Goal: Task Accomplishment & Management: Use online tool/utility

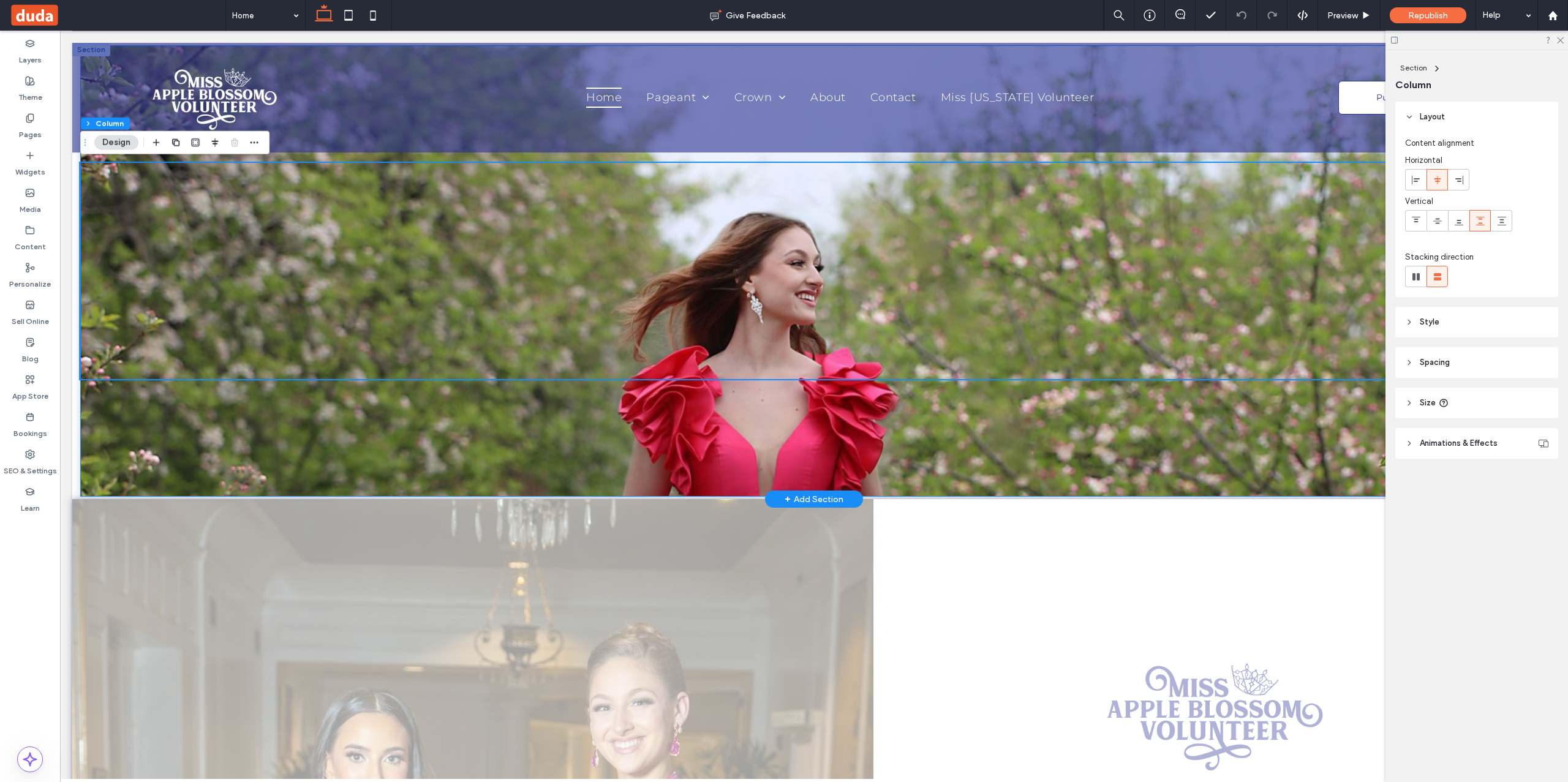
click at [556, 434] on div at bounding box center [814, 271] width 1467 height 451
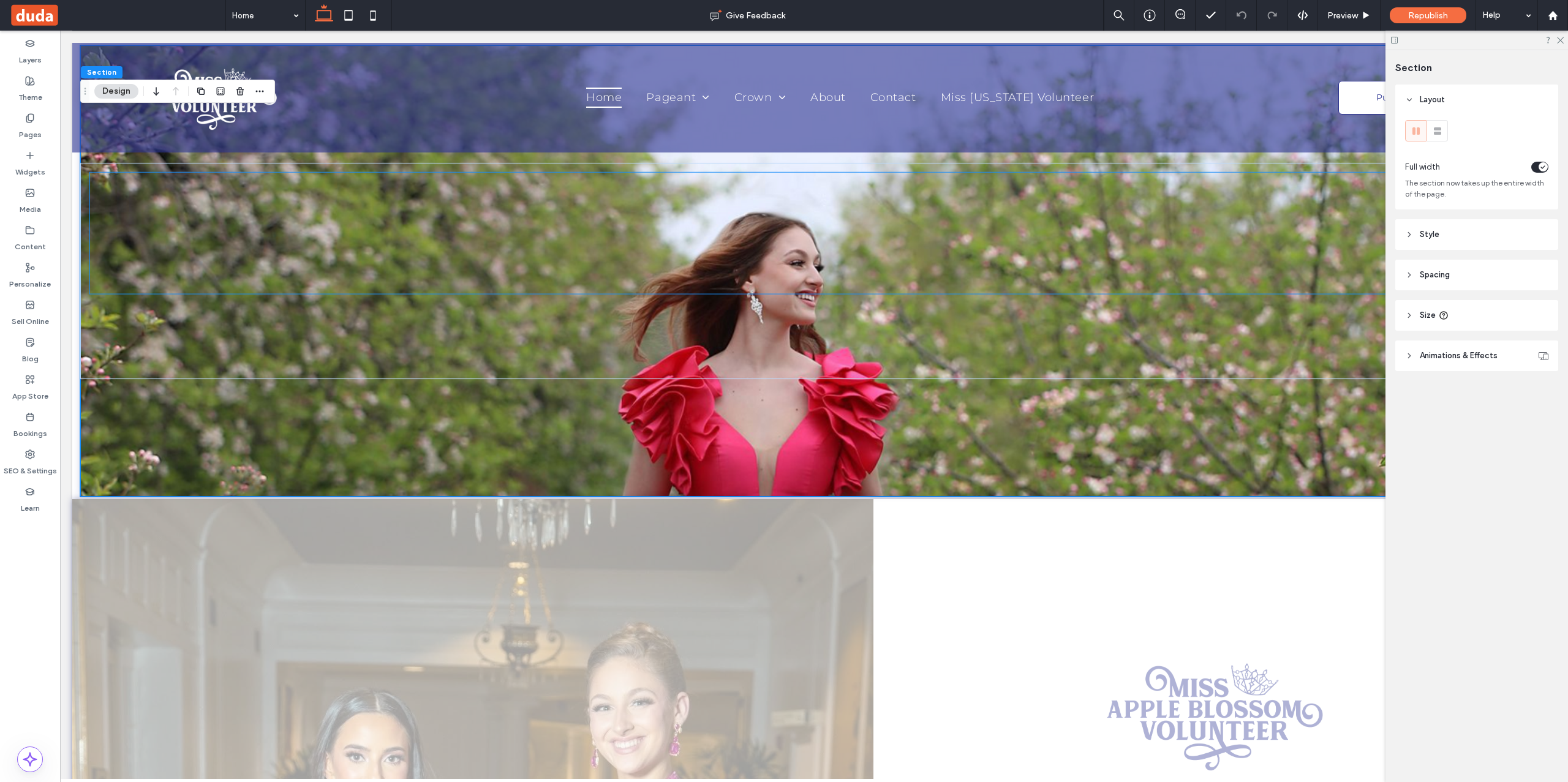
click at [1409, 234] on icon at bounding box center [1409, 234] width 8 height 8
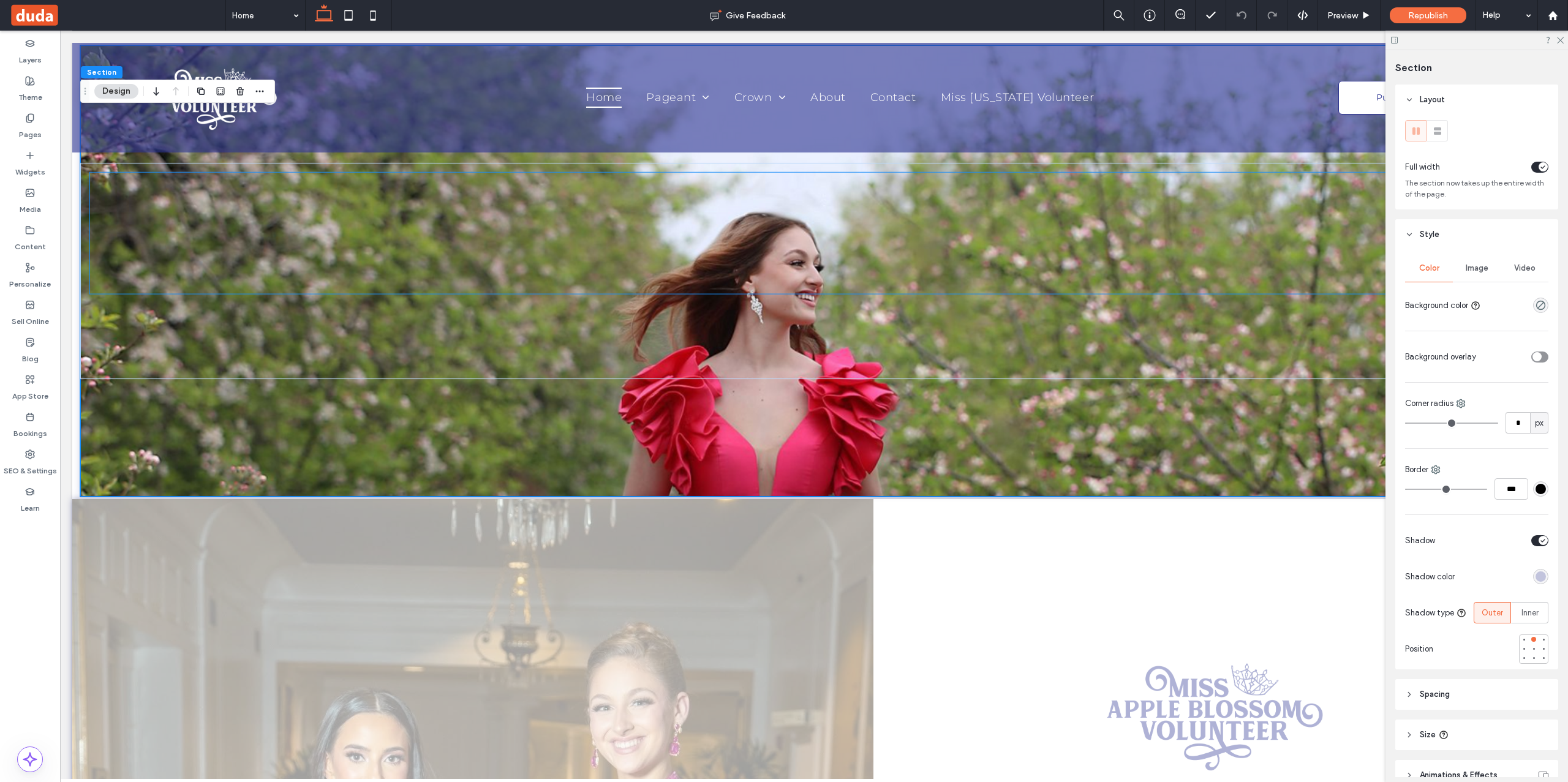
click at [1479, 268] on span "Image" at bounding box center [1477, 268] width 22 height 10
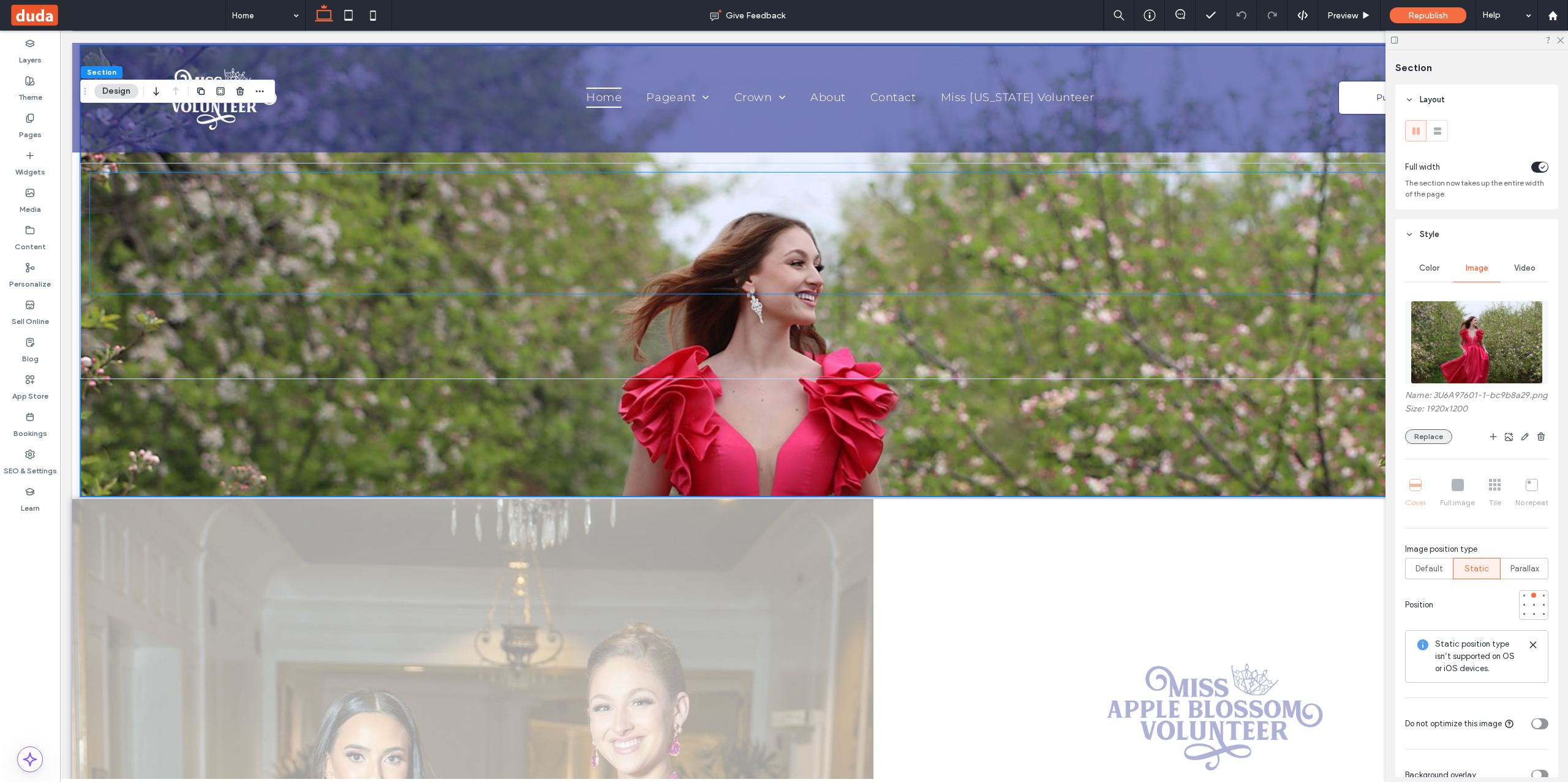
click at [1427, 441] on button "Replace" at bounding box center [1428, 436] width 47 height 15
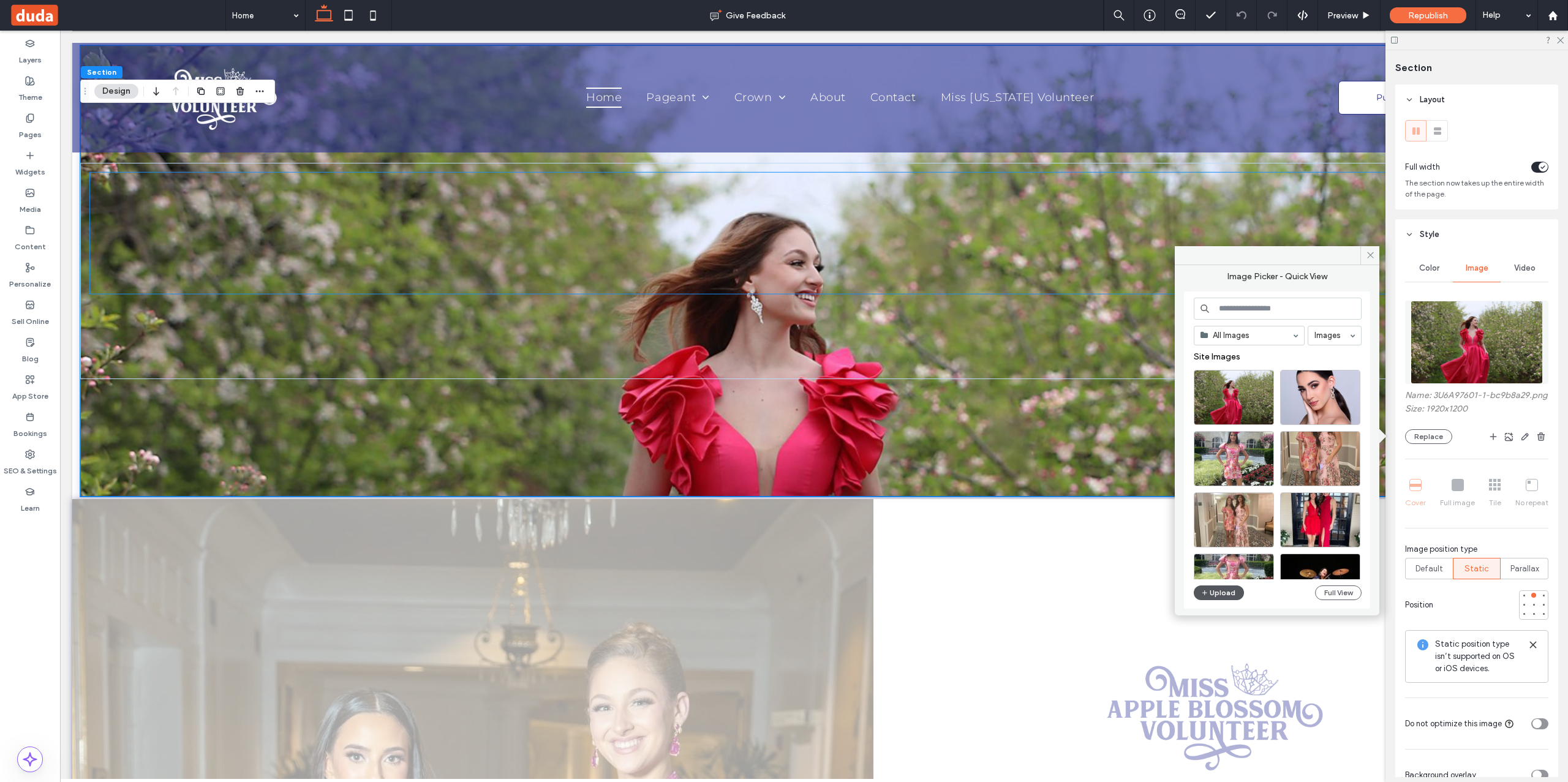
click at [1214, 592] on button "Upload" at bounding box center [1219, 592] width 50 height 15
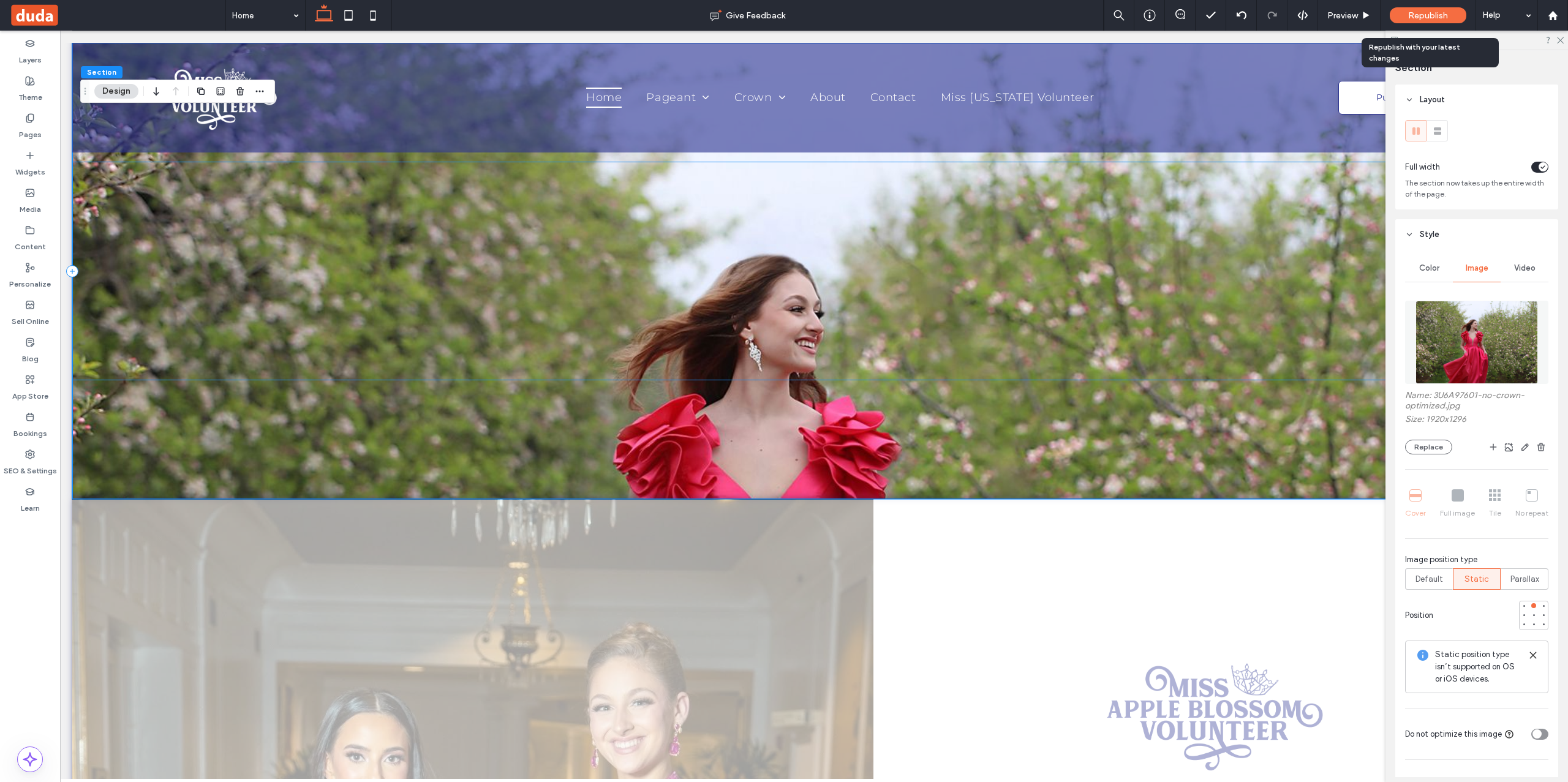
click at [1421, 18] on span "Republish" at bounding box center [1428, 15] width 40 height 10
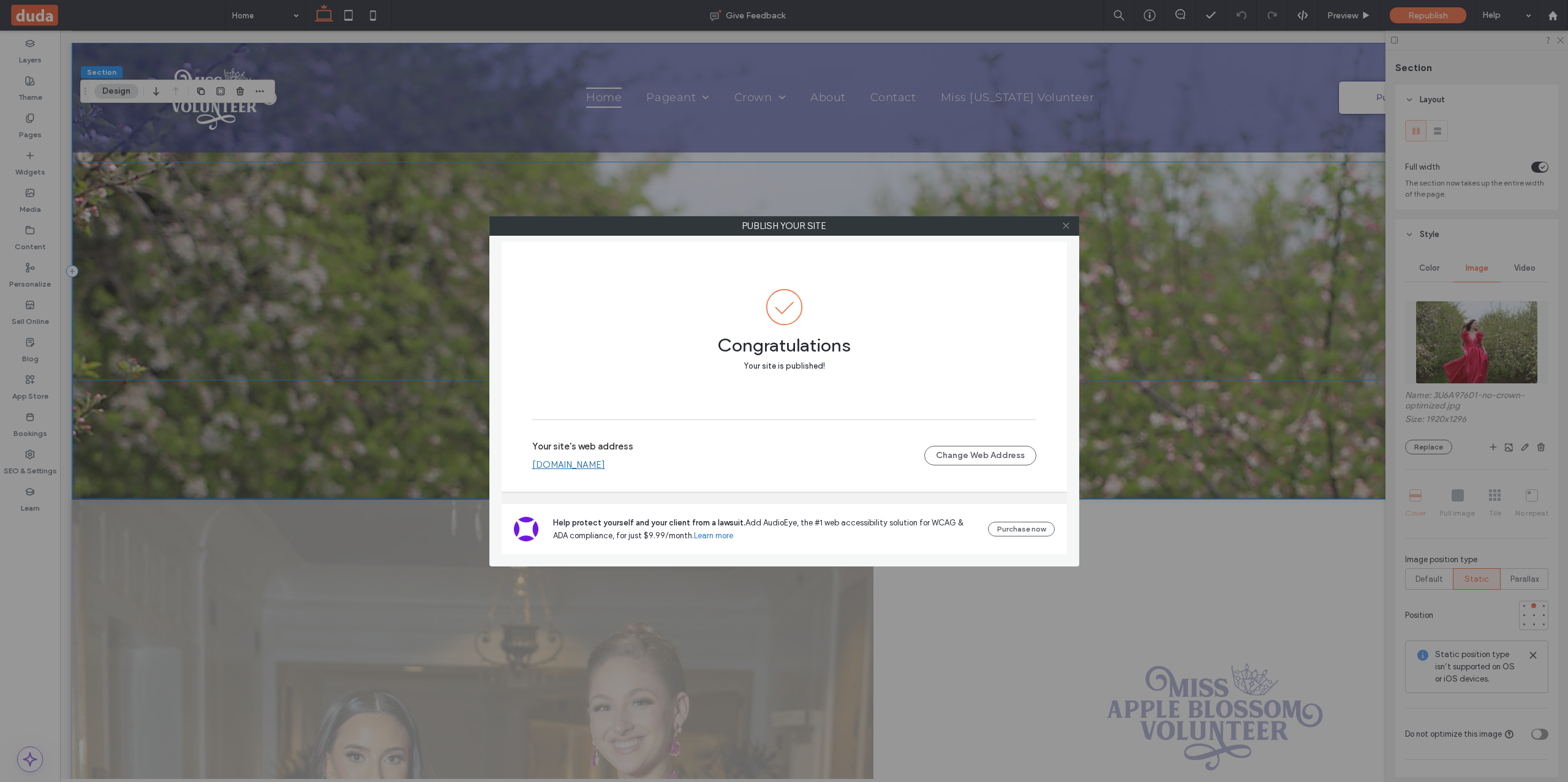
click at [1066, 222] on icon at bounding box center [1066, 225] width 9 height 9
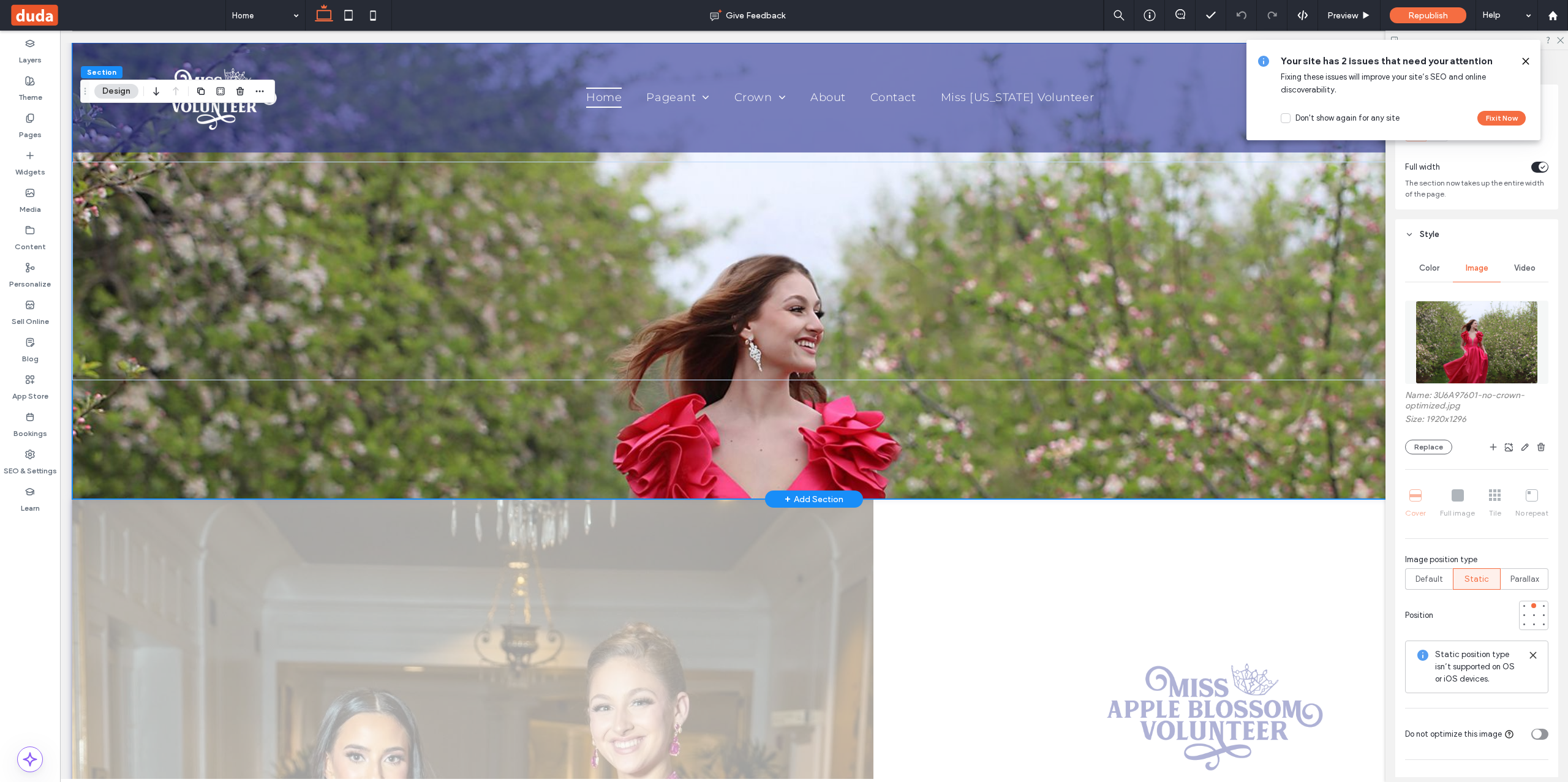
click at [1188, 400] on div at bounding box center [814, 271] width 1483 height 456
click at [1441, 579] on span "Default" at bounding box center [1429, 579] width 28 height 12
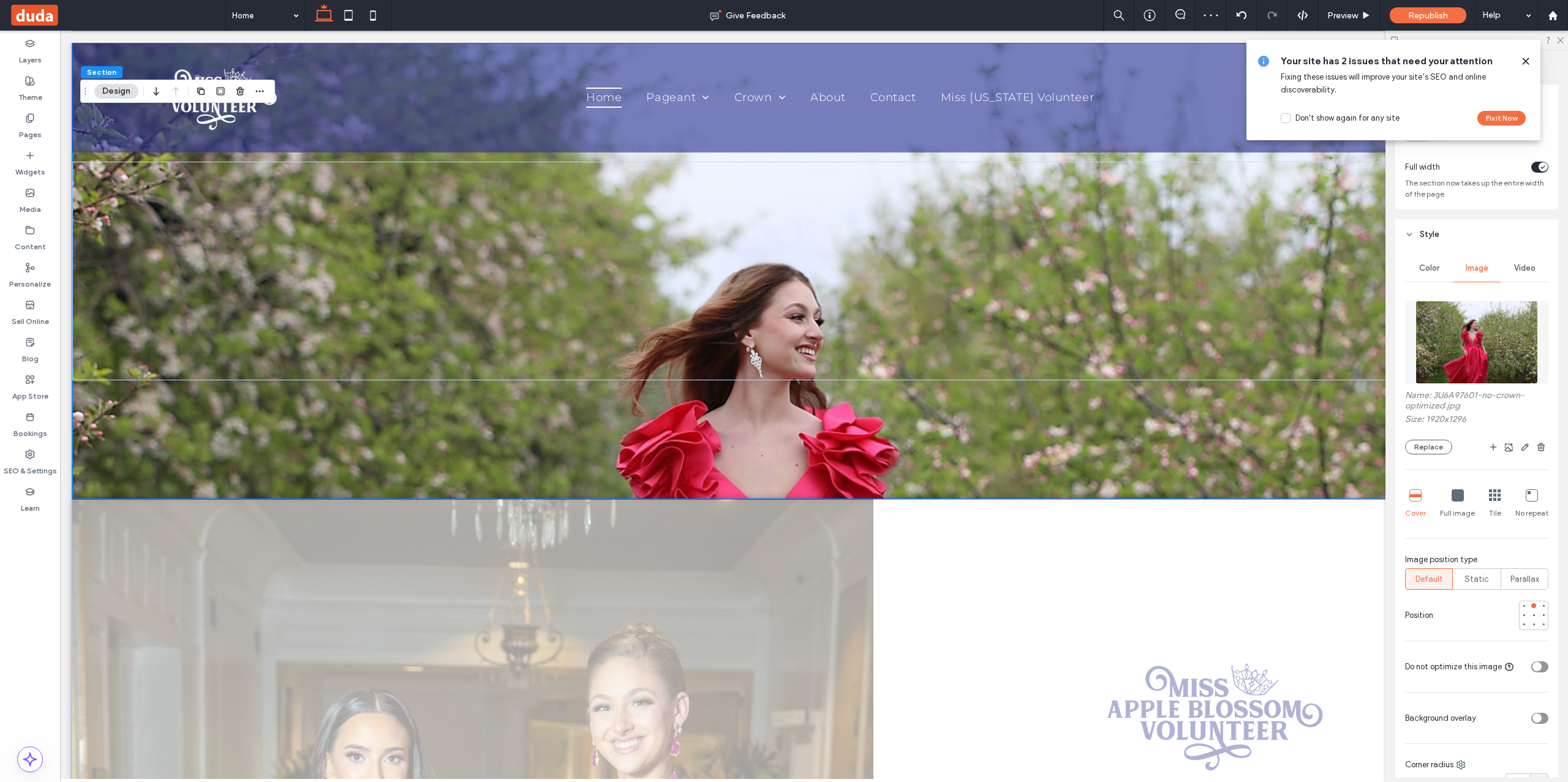
click at [1524, 57] on icon at bounding box center [1526, 61] width 10 height 10
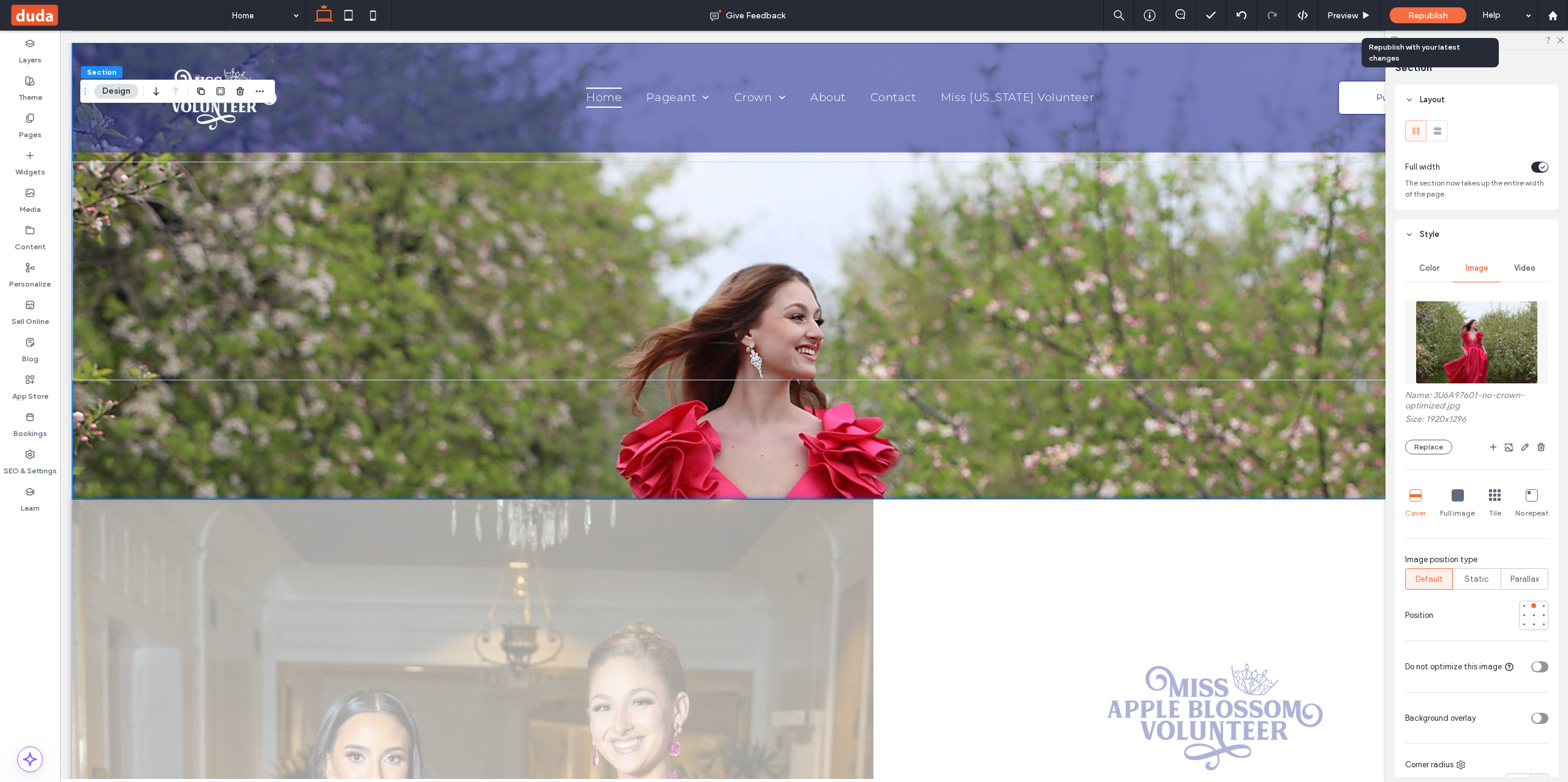
click at [1429, 18] on span "Republish" at bounding box center [1428, 15] width 40 height 10
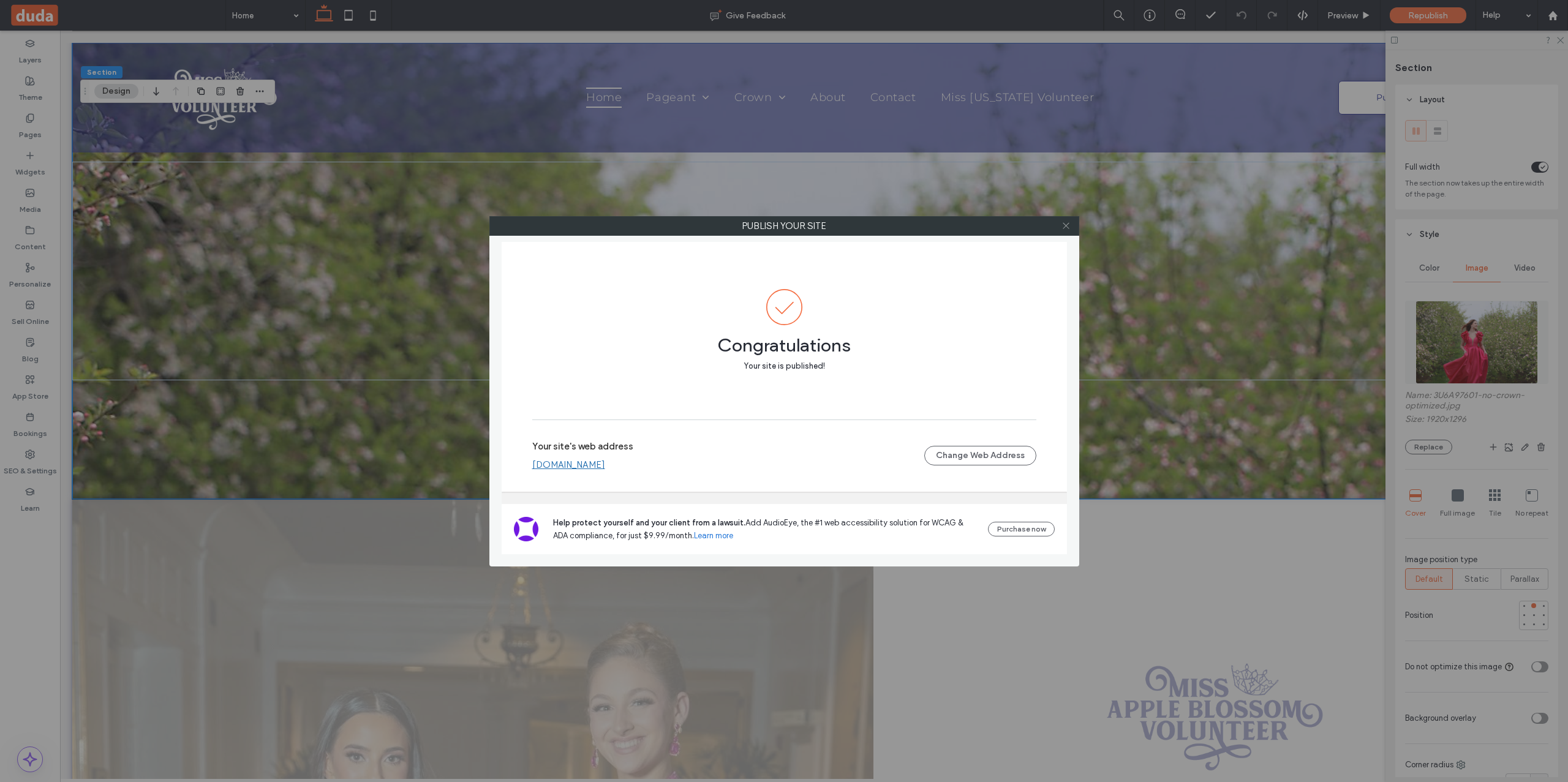
click at [1067, 223] on icon at bounding box center [1066, 225] width 9 height 9
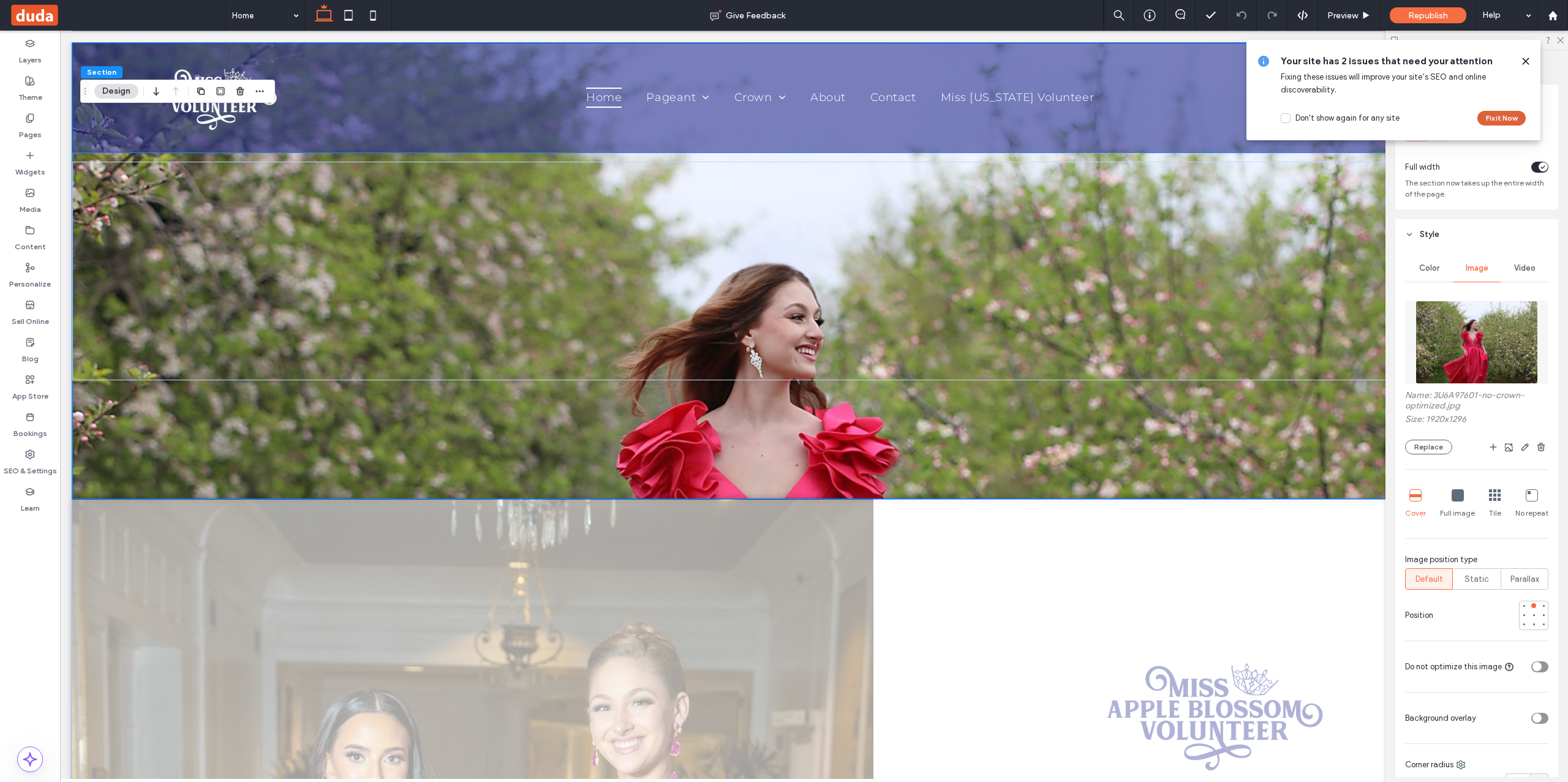
click at [1508, 117] on button "Fix it Now" at bounding box center [1501, 118] width 48 height 15
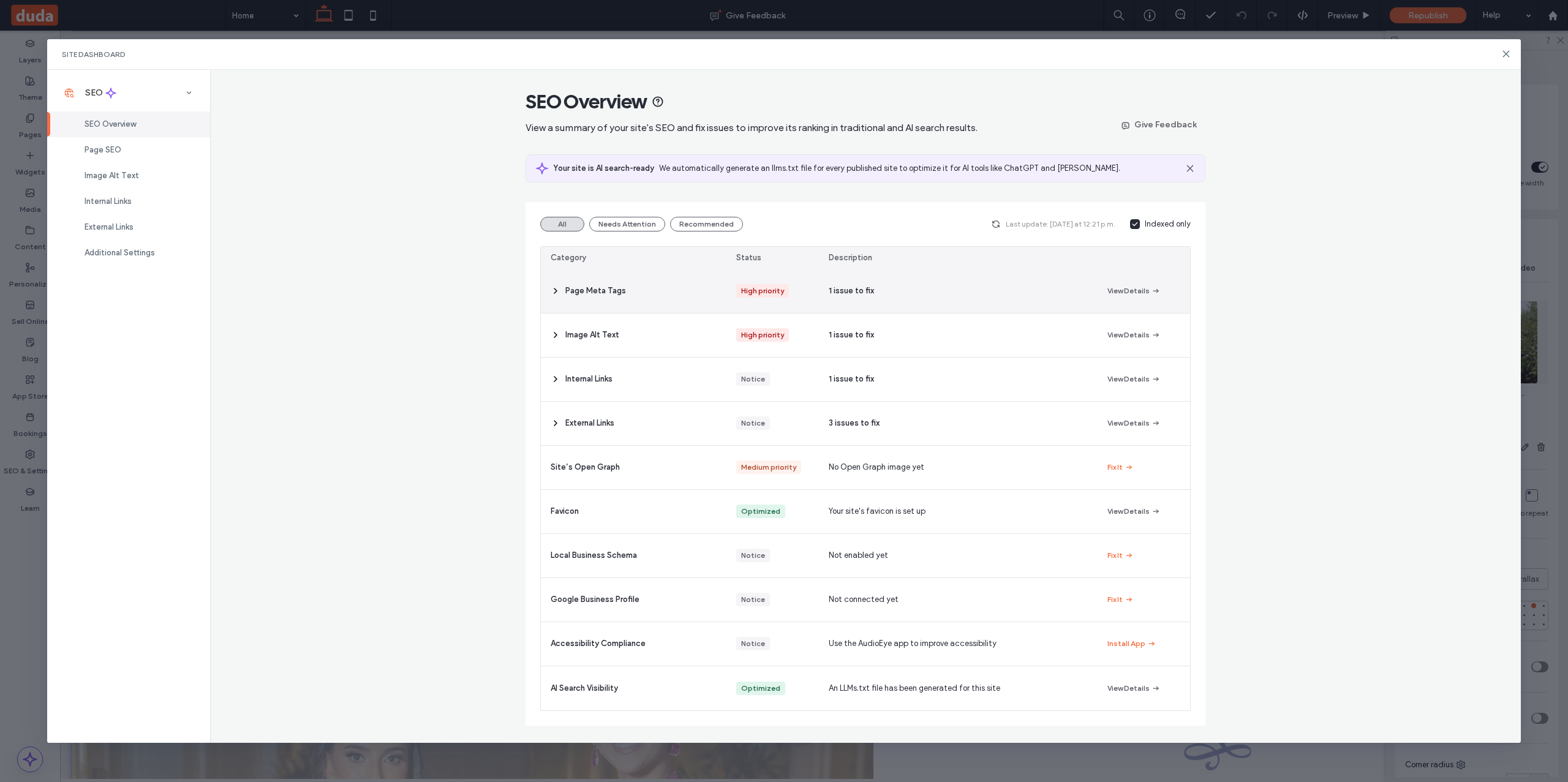
click at [556, 293] on icon at bounding box center [555, 291] width 10 height 10
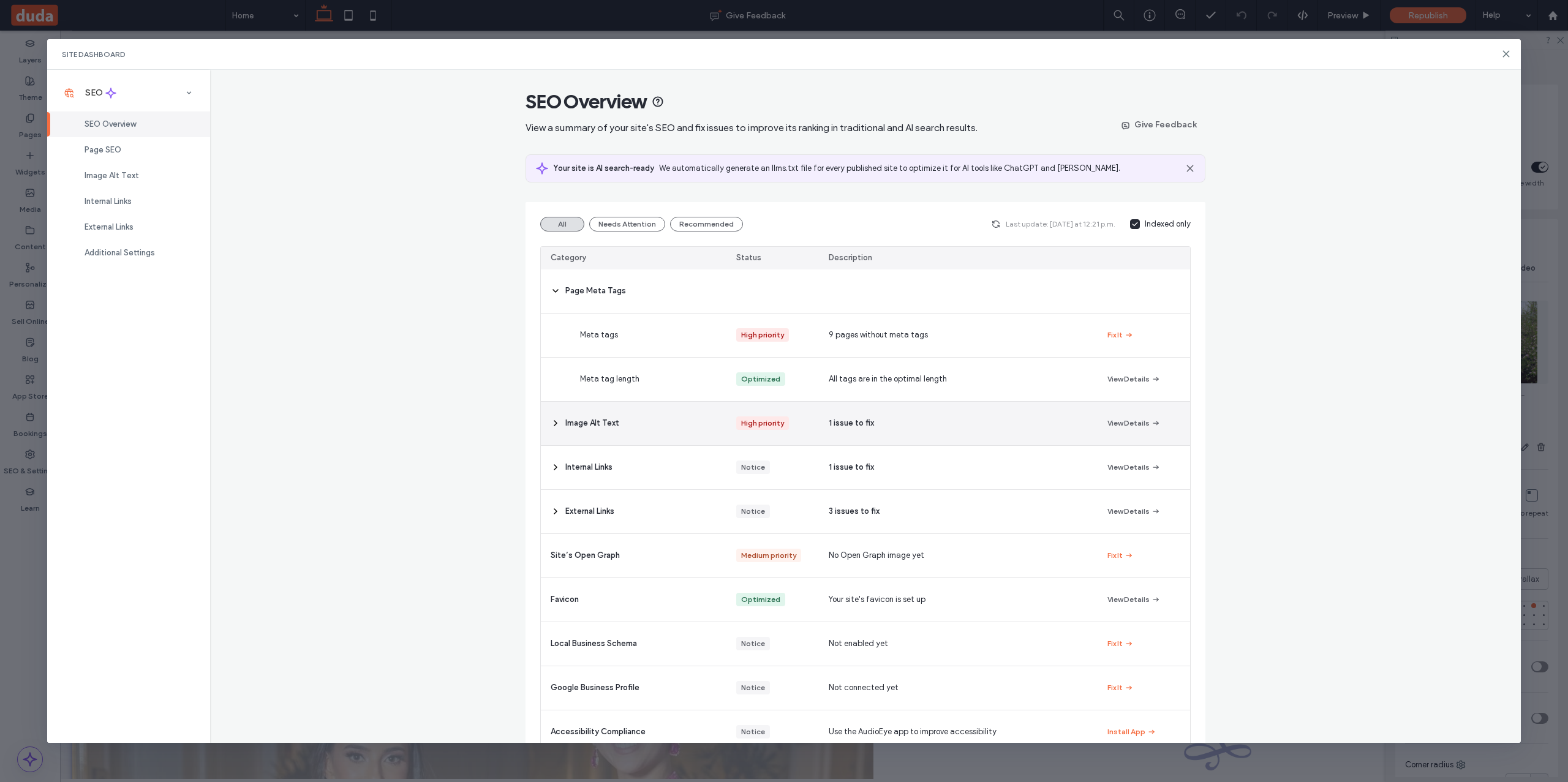
click at [556, 423] on use at bounding box center [556, 423] width 3 height 5
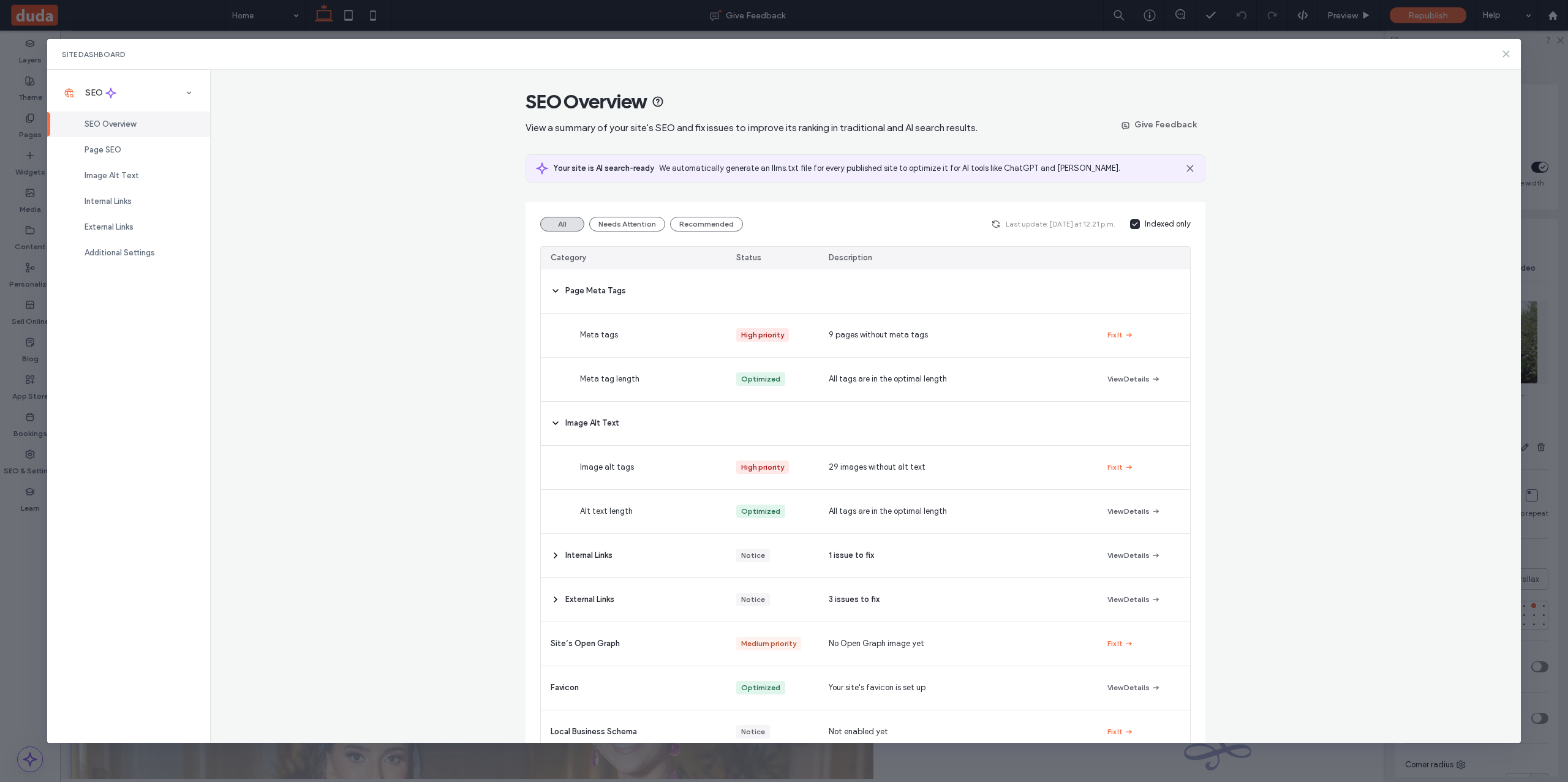
click at [1505, 51] on icon at bounding box center [1506, 53] width 10 height 10
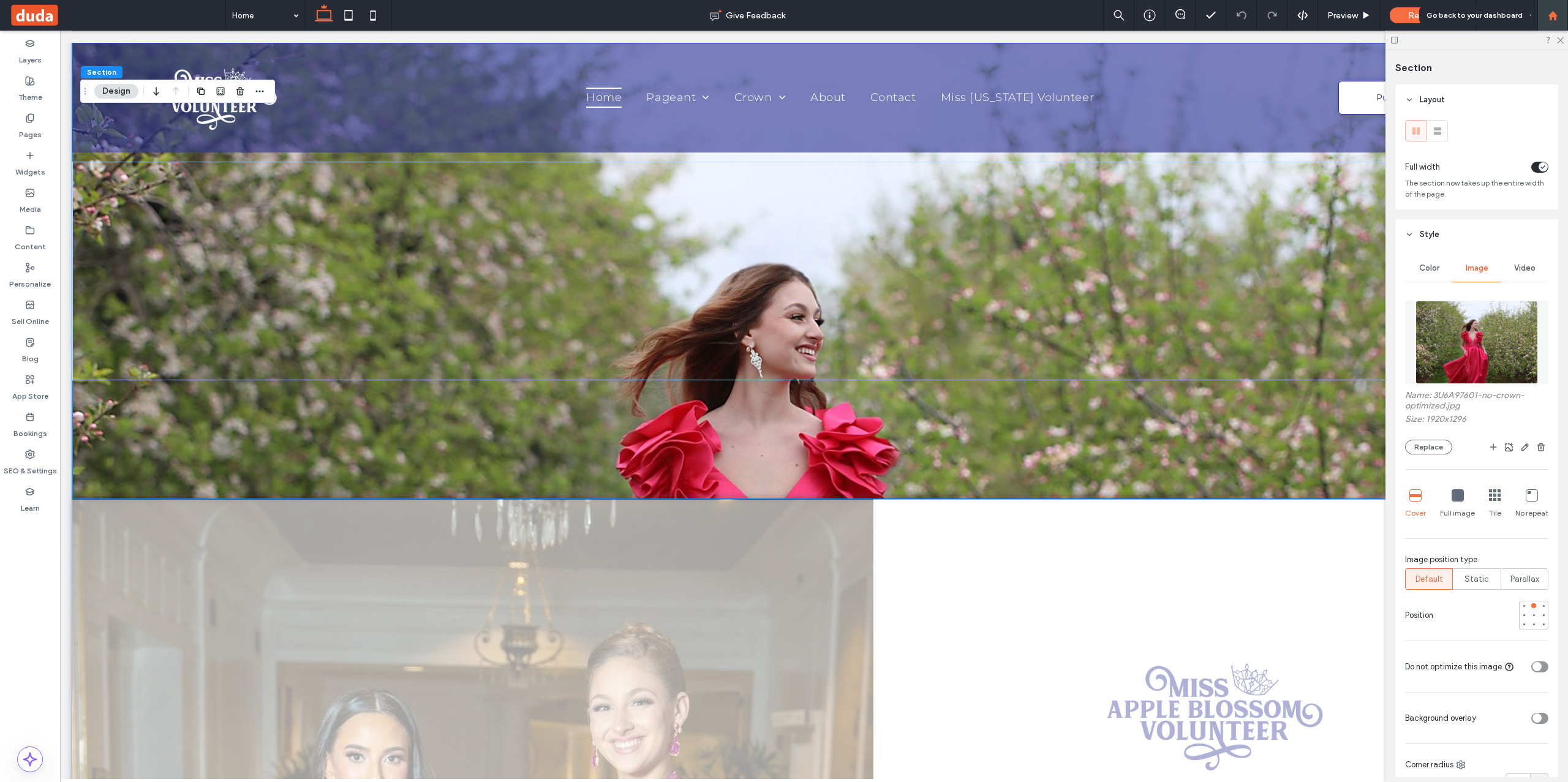
click at [1555, 11] on icon at bounding box center [1553, 15] width 10 height 10
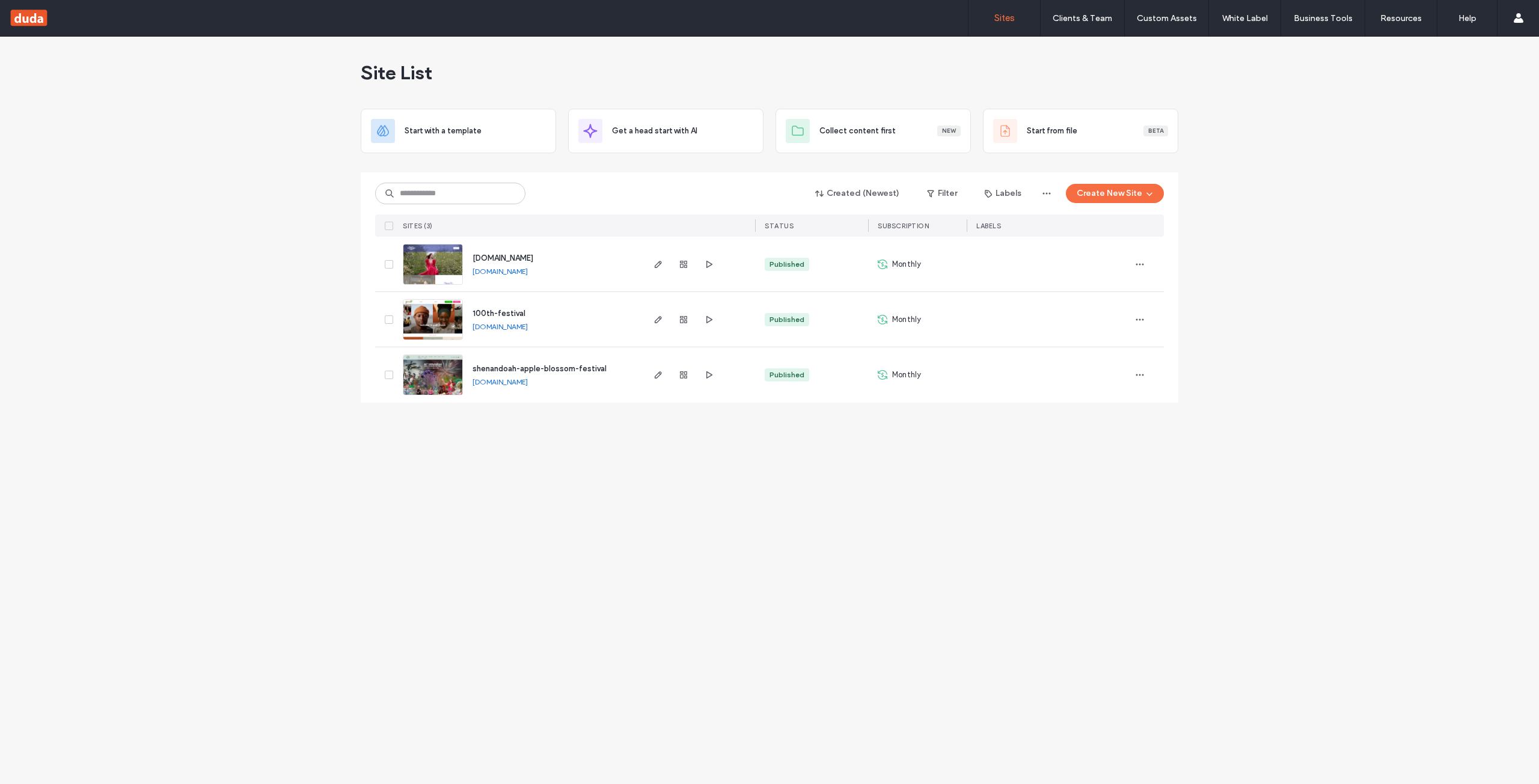
click at [427, 385] on img at bounding box center [433, 396] width 59 height 82
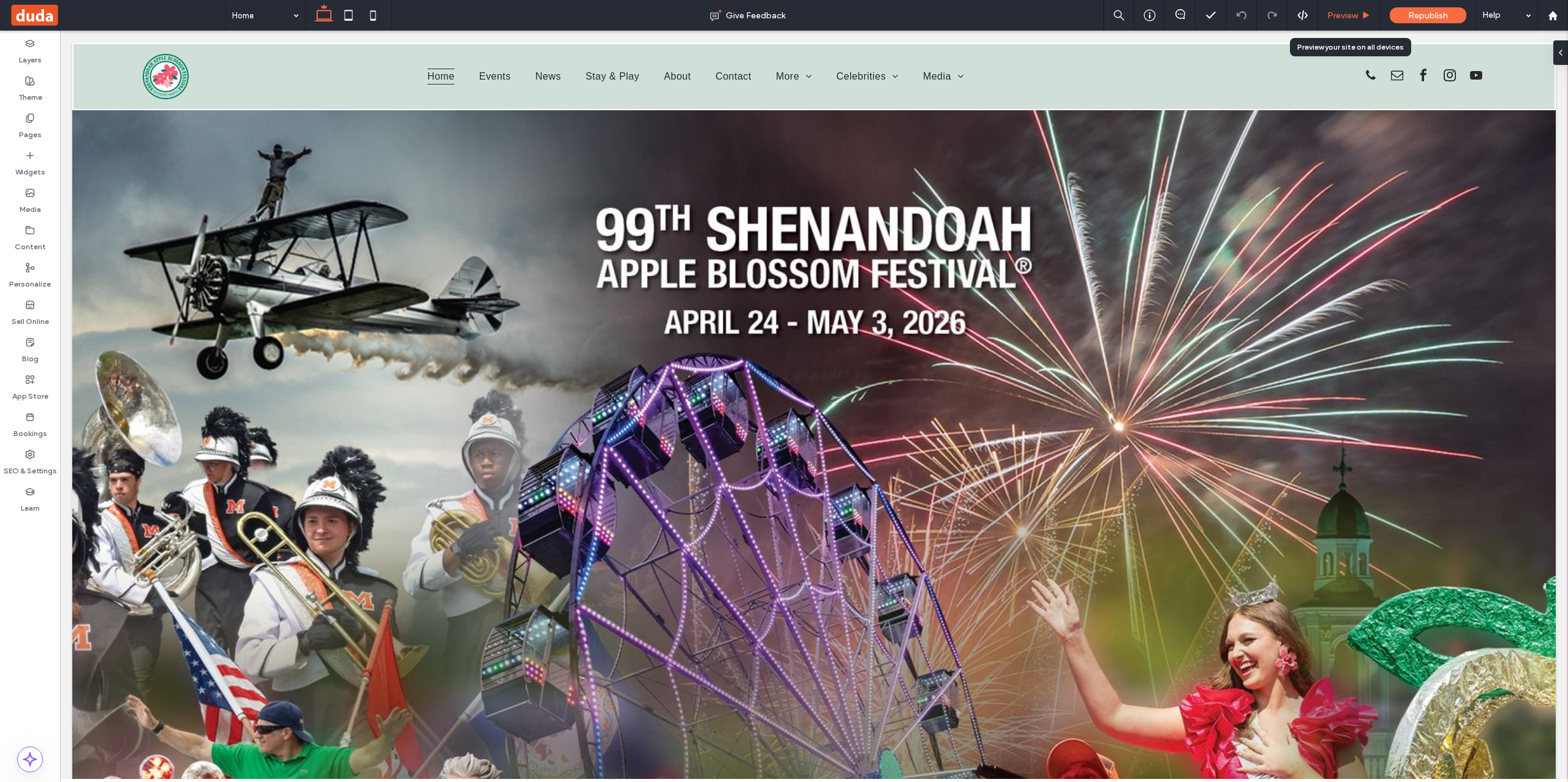
click at [1336, 18] on span "Preview" at bounding box center [1343, 15] width 31 height 10
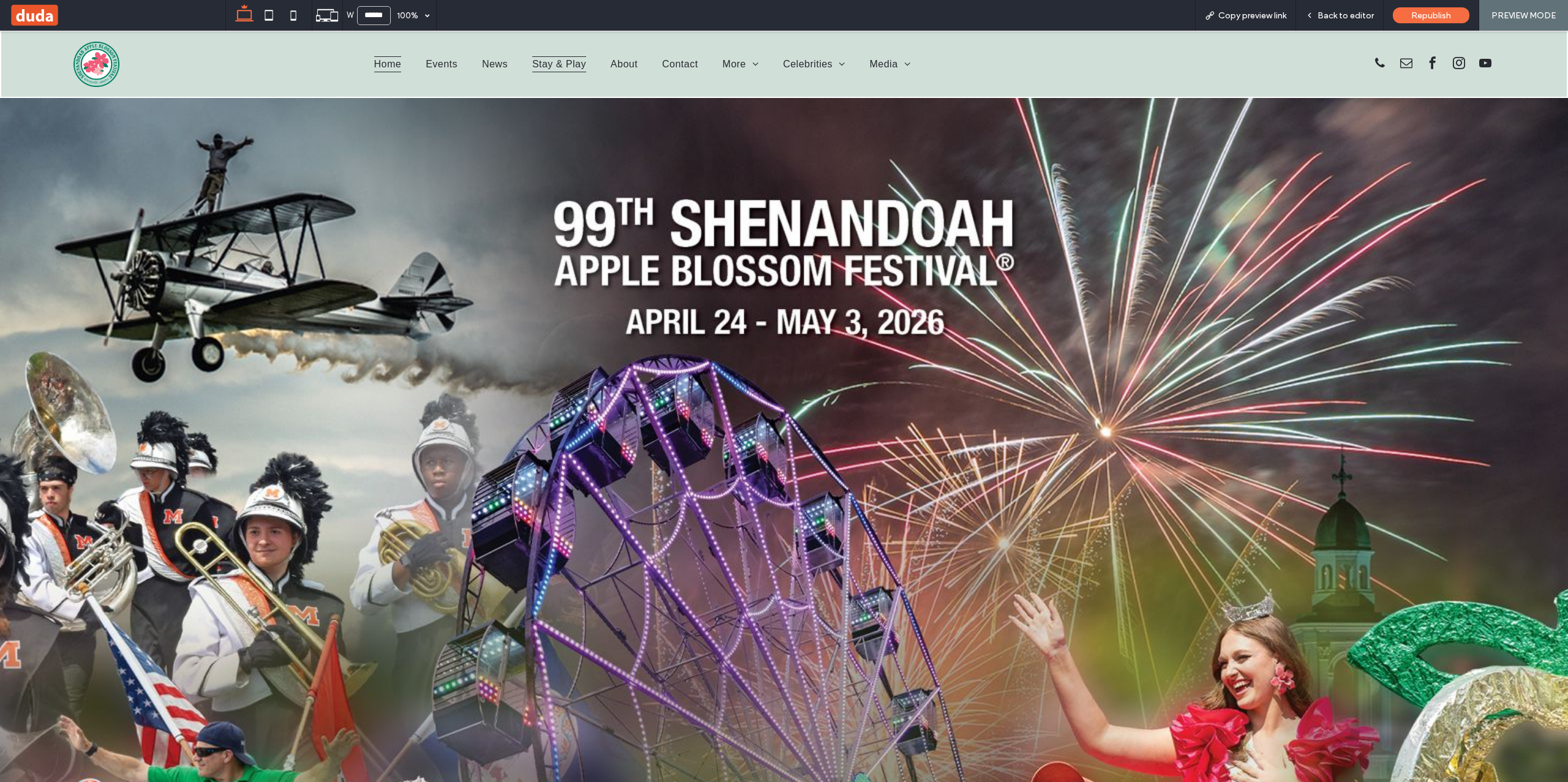
click at [559, 68] on span "Stay & Play" at bounding box center [559, 64] width 54 height 16
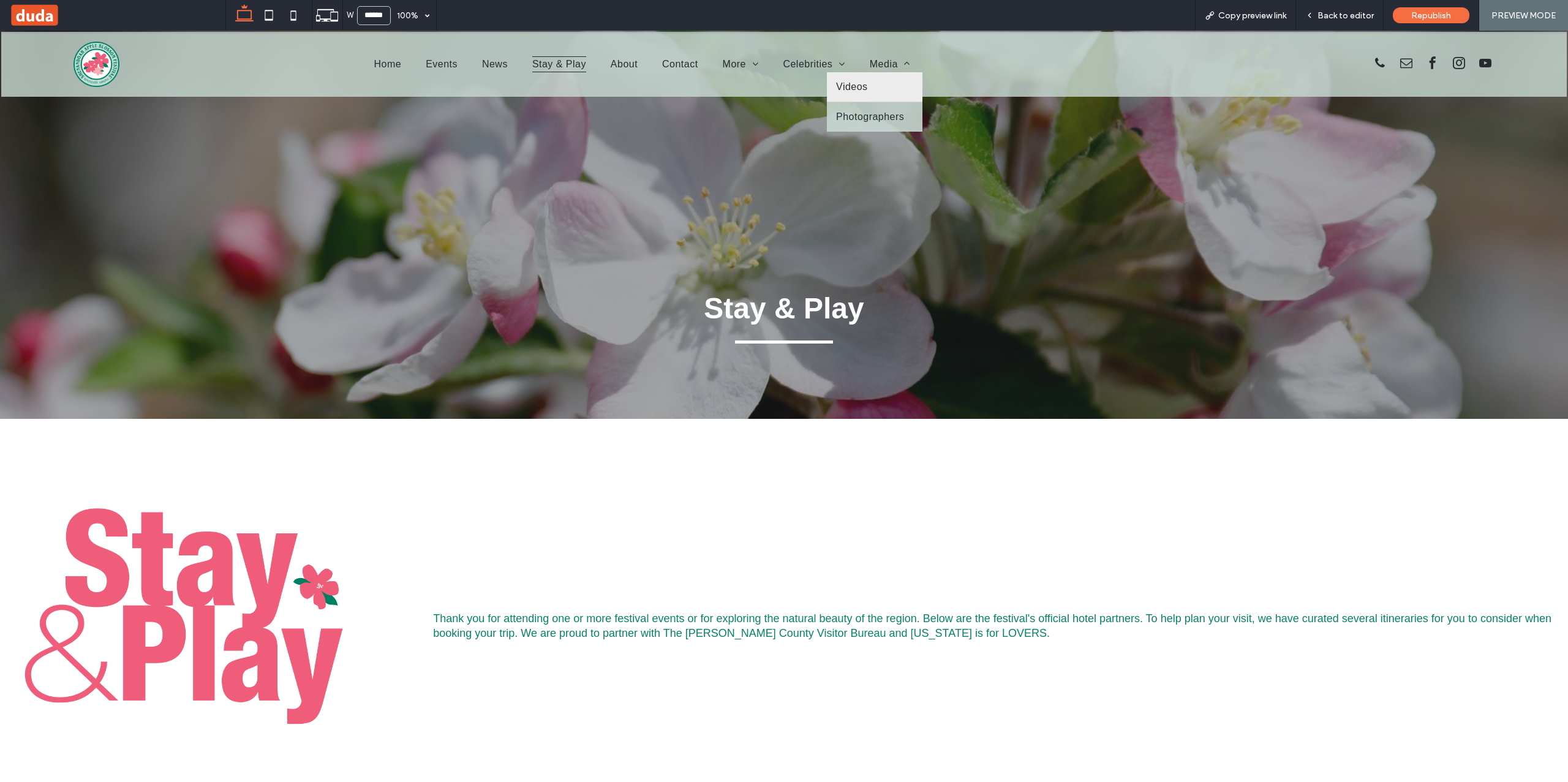
click at [870, 93] on link "Videos" at bounding box center [874, 87] width 96 height 30
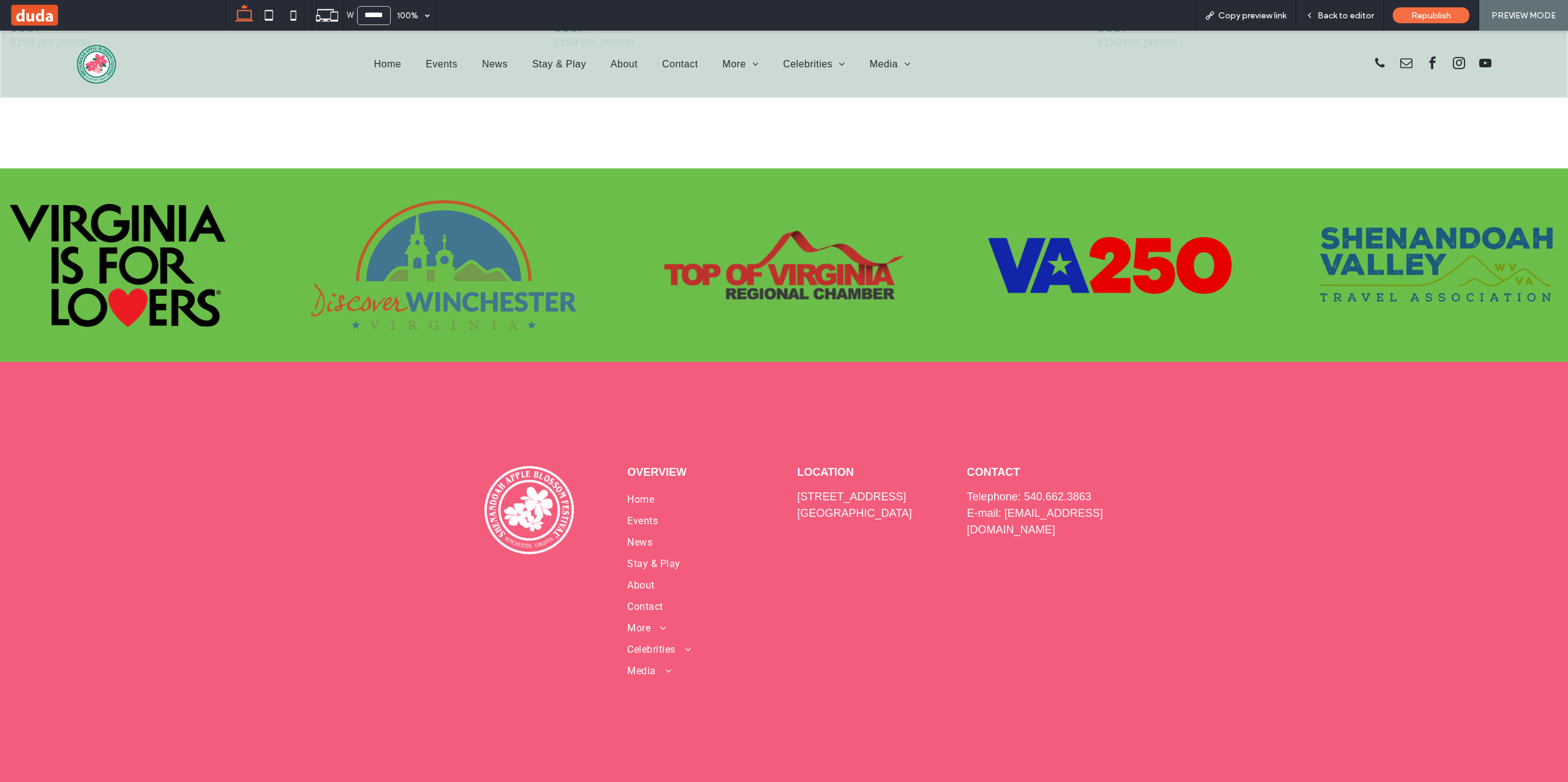
scroll to position [7860, 0]
click at [1341, 15] on span "Back to editor" at bounding box center [1346, 15] width 56 height 10
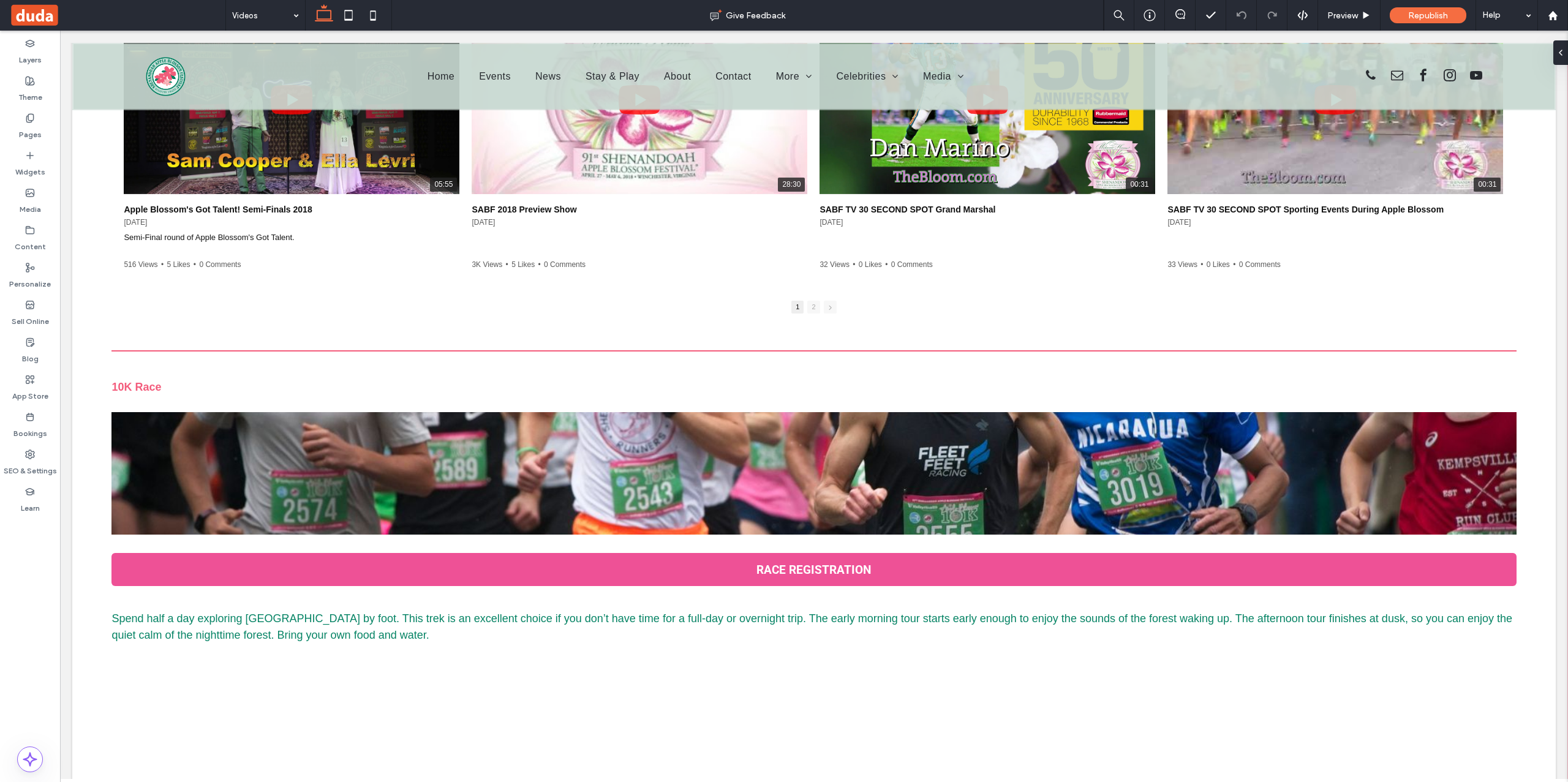
scroll to position [4031, 0]
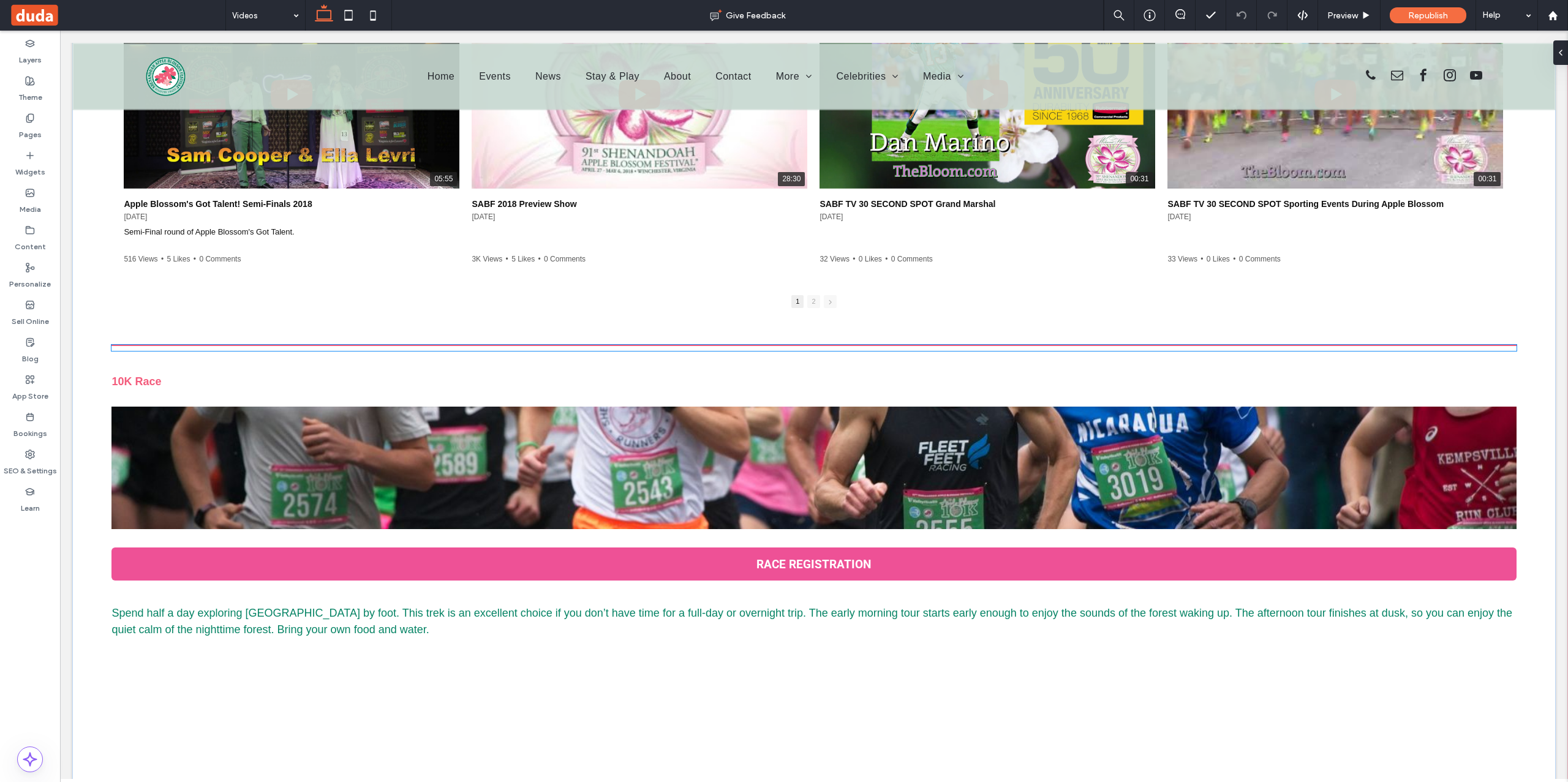
click at [772, 350] on div at bounding box center [814, 348] width 1404 height 6
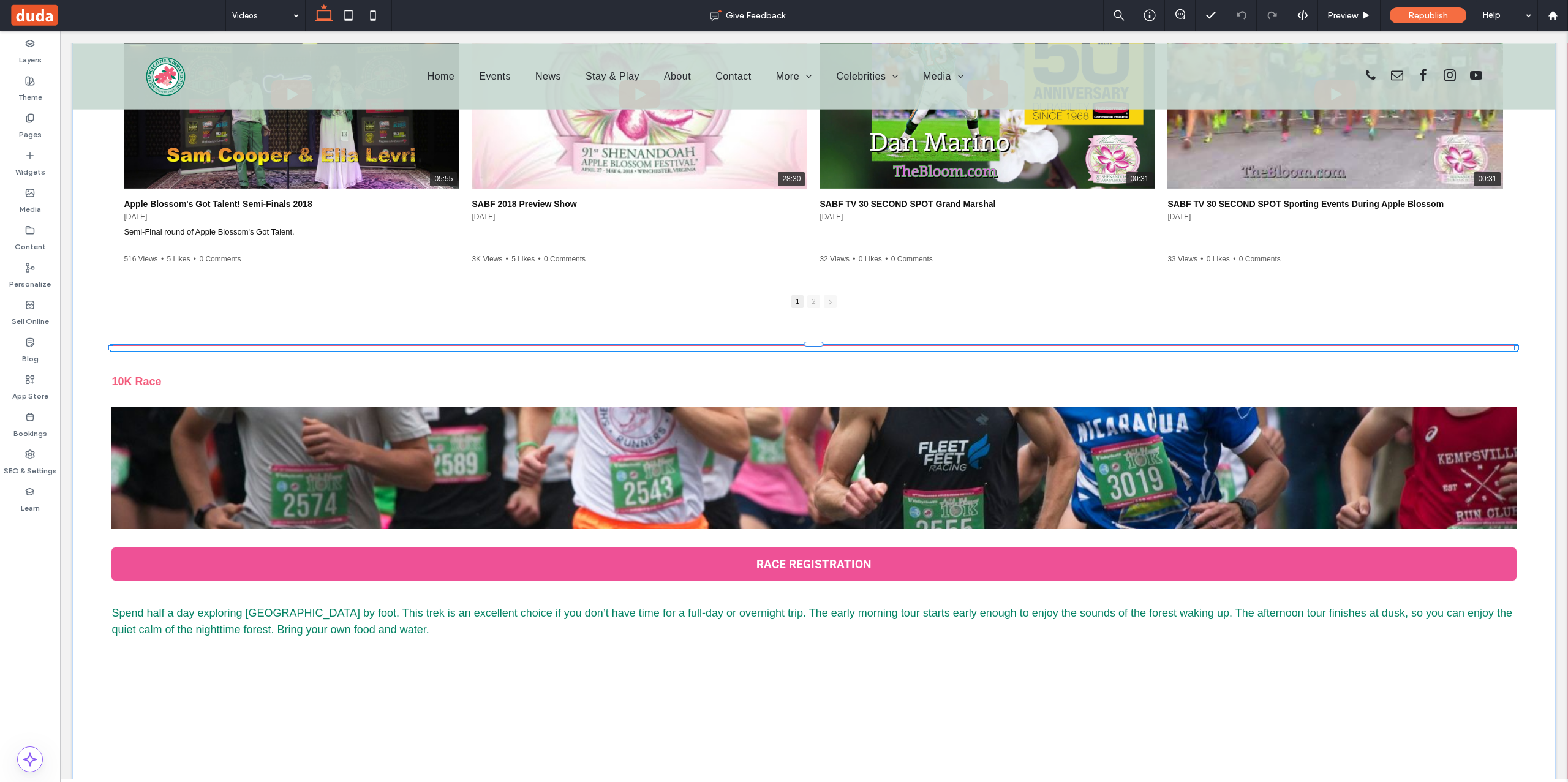
type input "*"
type input "***"
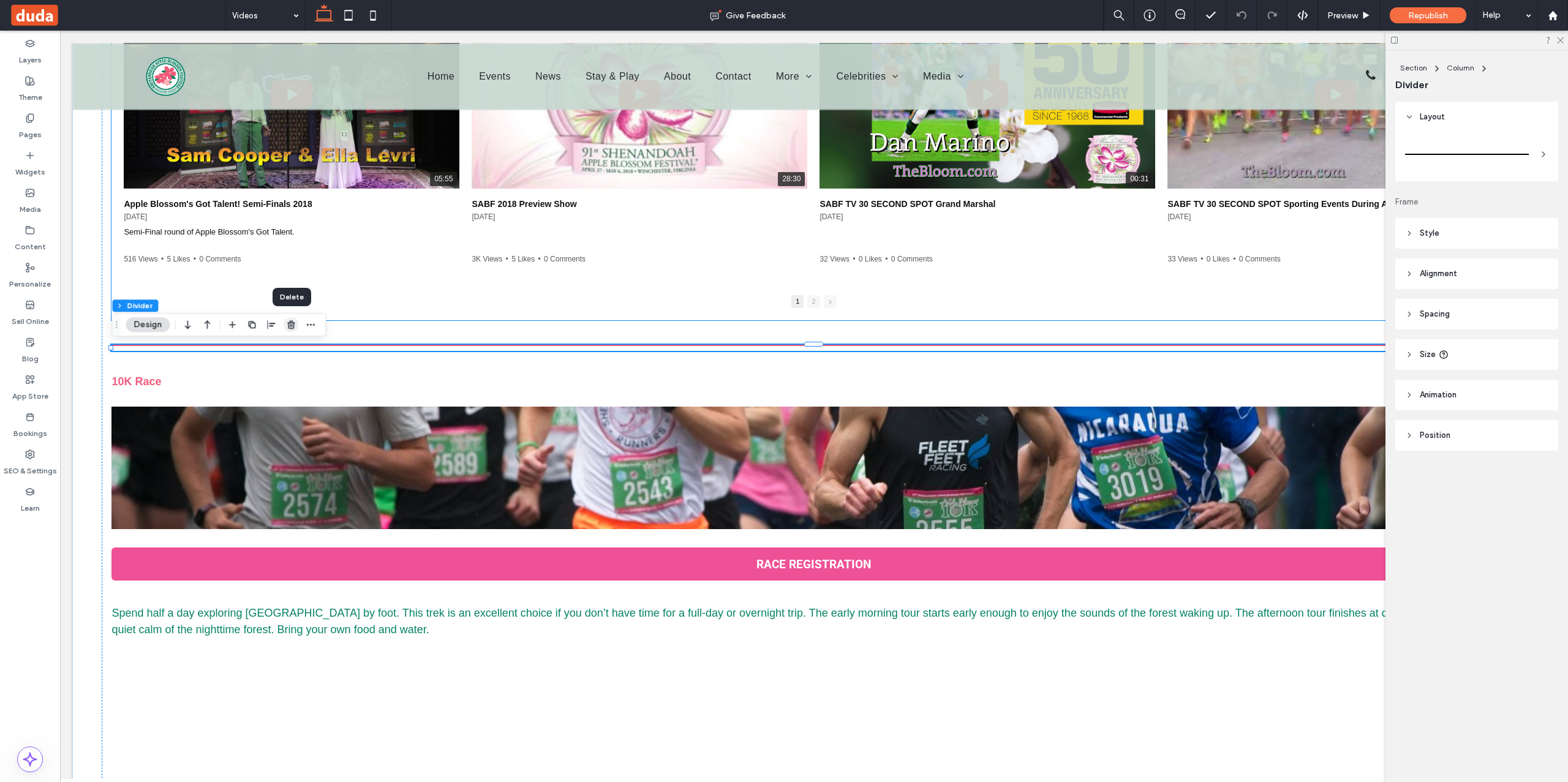
click at [289, 325] on icon "button" at bounding box center [291, 324] width 10 height 10
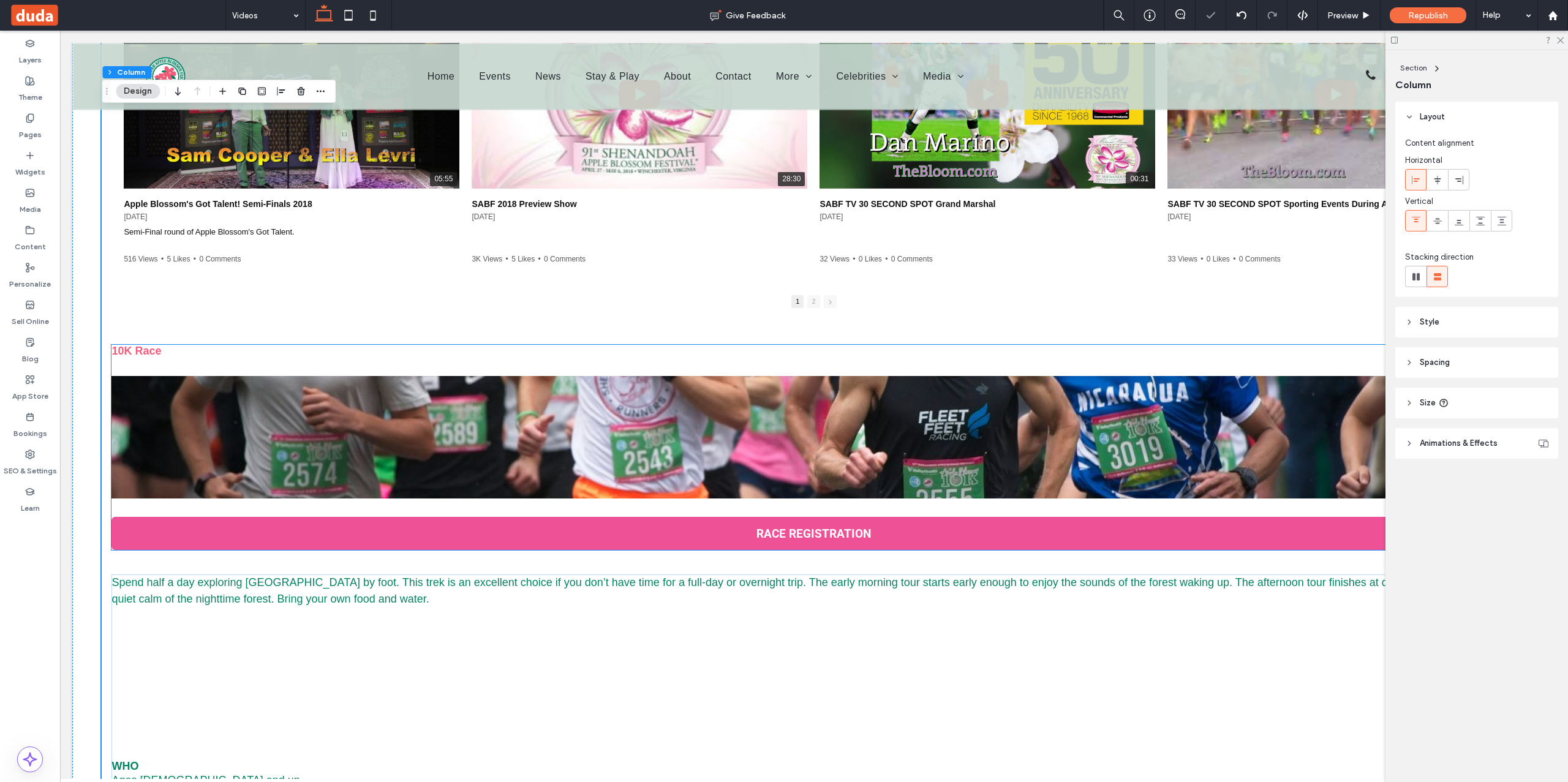
click at [289, 356] on h5 "10K Race" at bounding box center [814, 351] width 1404 height 13
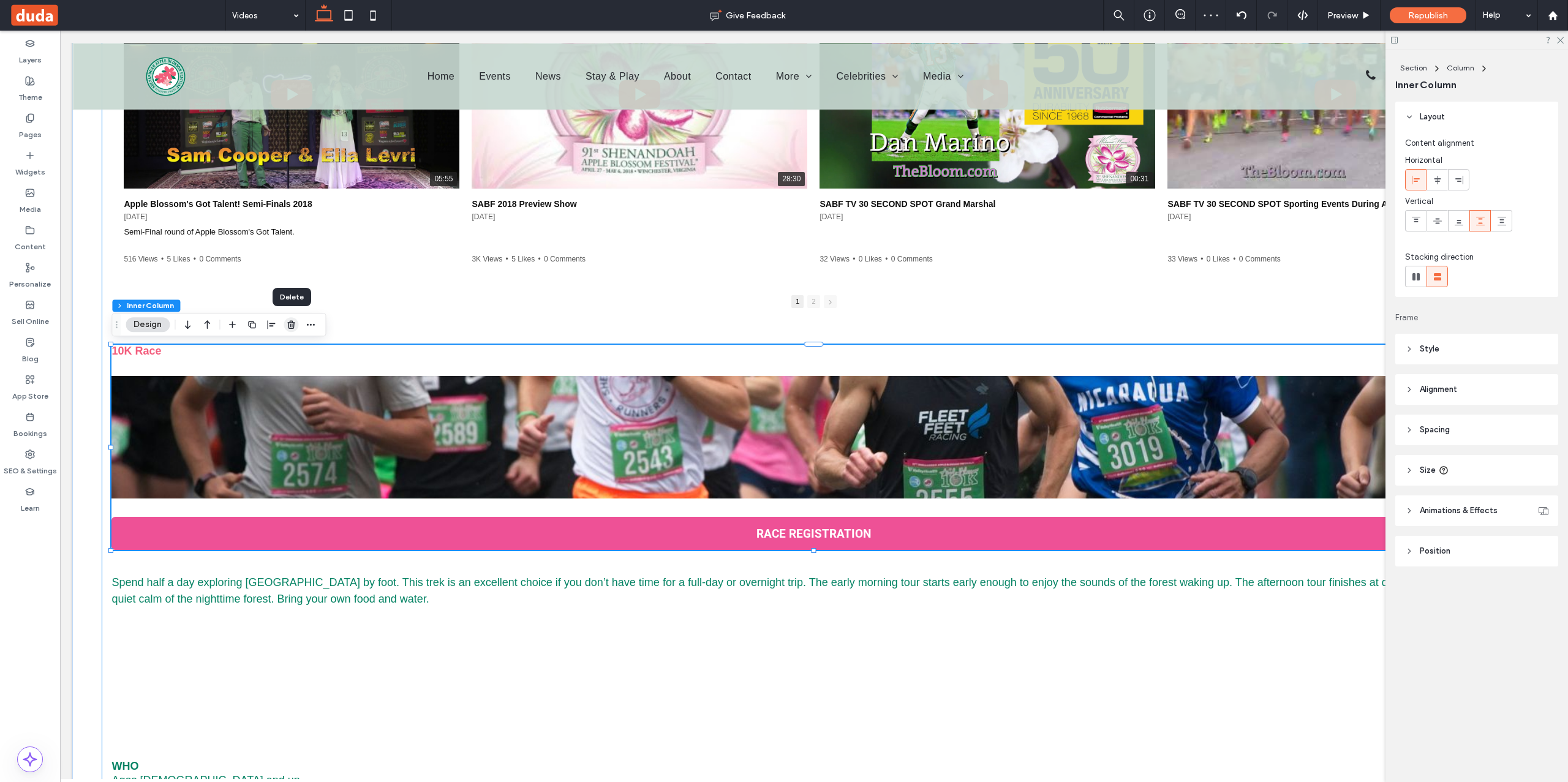
click at [288, 325] on icon "button" at bounding box center [291, 324] width 10 height 10
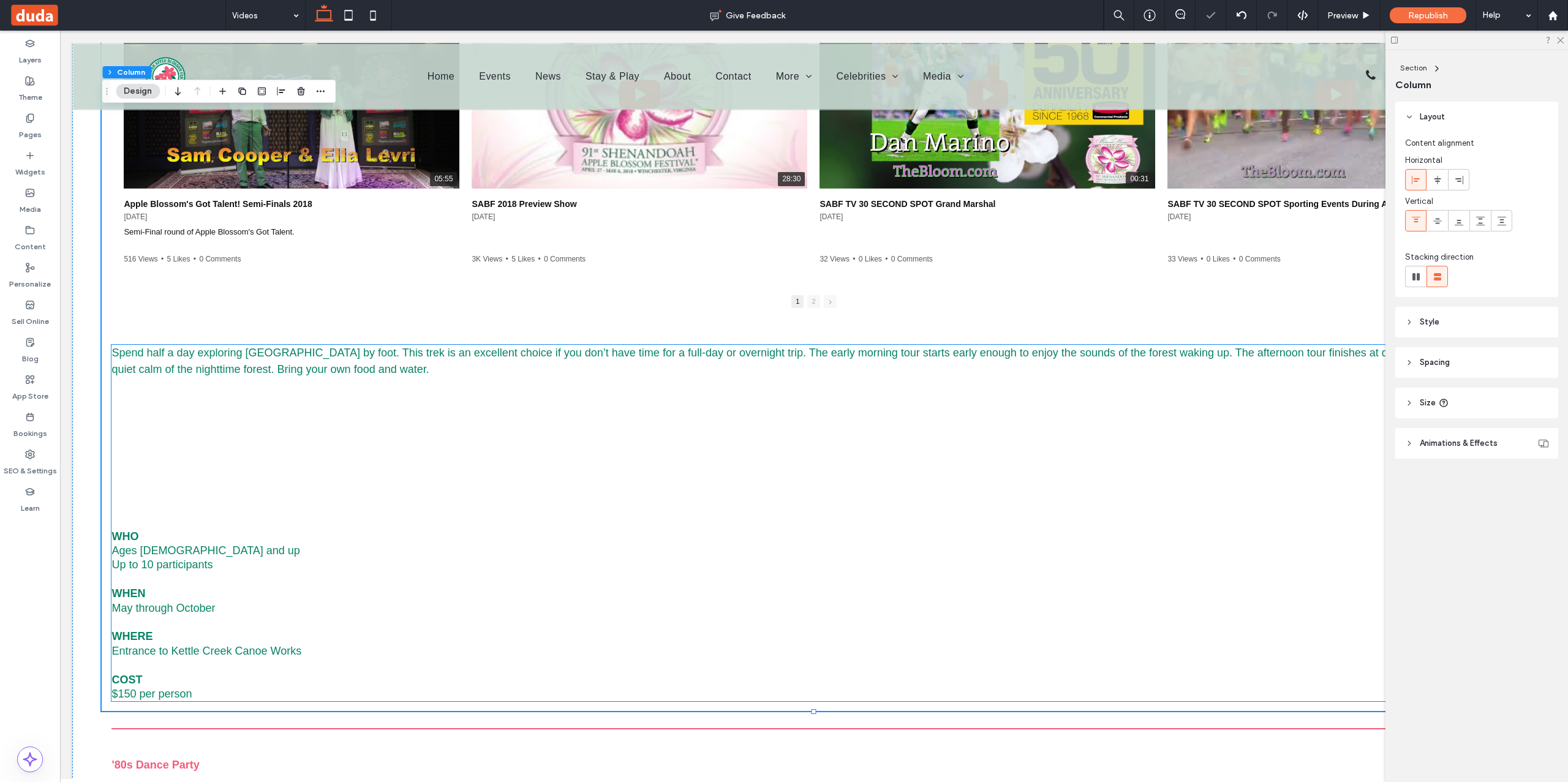
click at [289, 363] on span "Spend half a day exploring Cashew Ridge Park by foot. This trek is an excellent…" at bounding box center [812, 361] width 1400 height 29
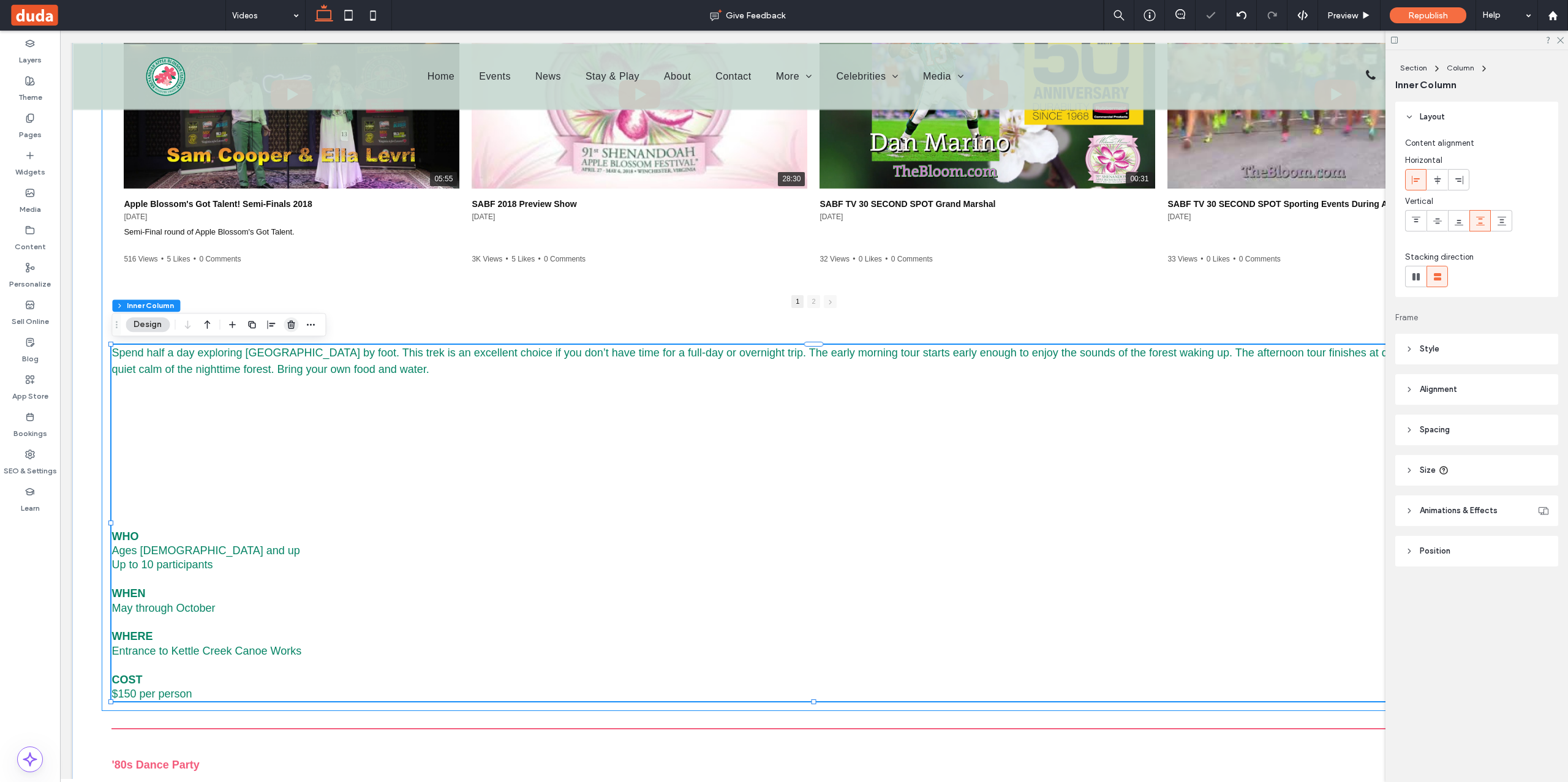
click at [290, 325] on use "button" at bounding box center [291, 325] width 7 height 8
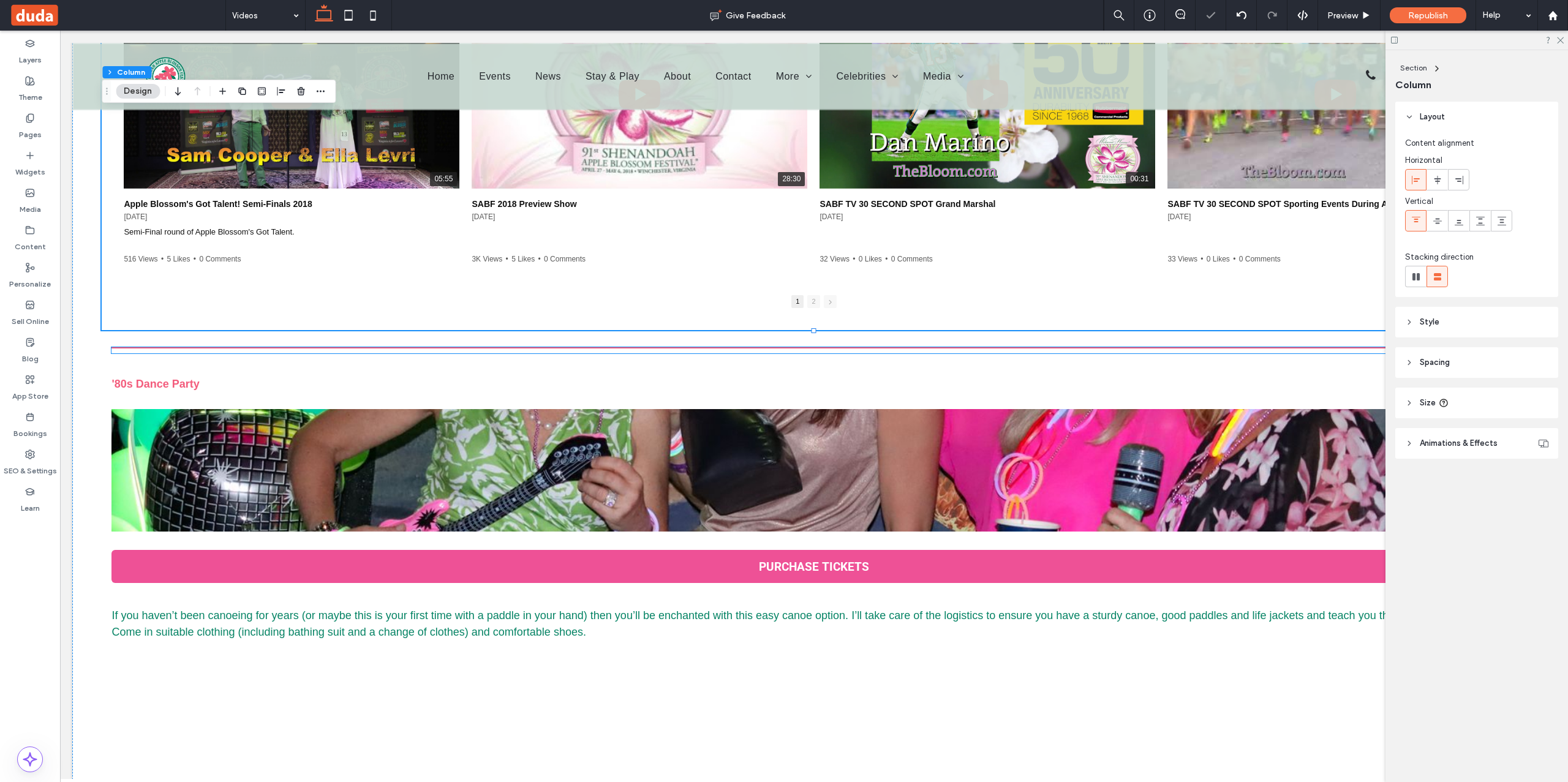
click at [293, 347] on hr at bounding box center [814, 348] width 1404 height 1
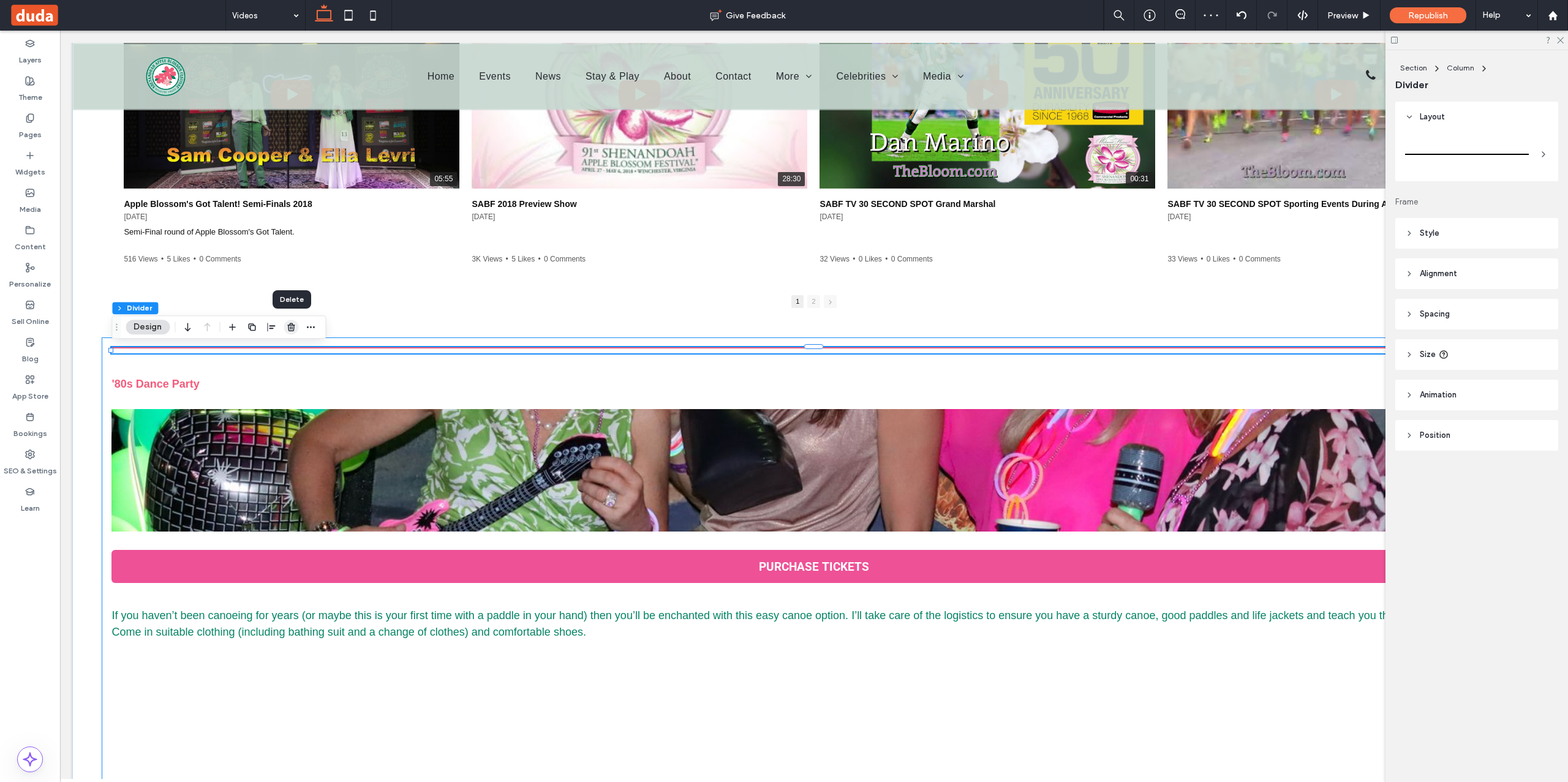
click at [290, 326] on icon "button" at bounding box center [291, 327] width 10 height 10
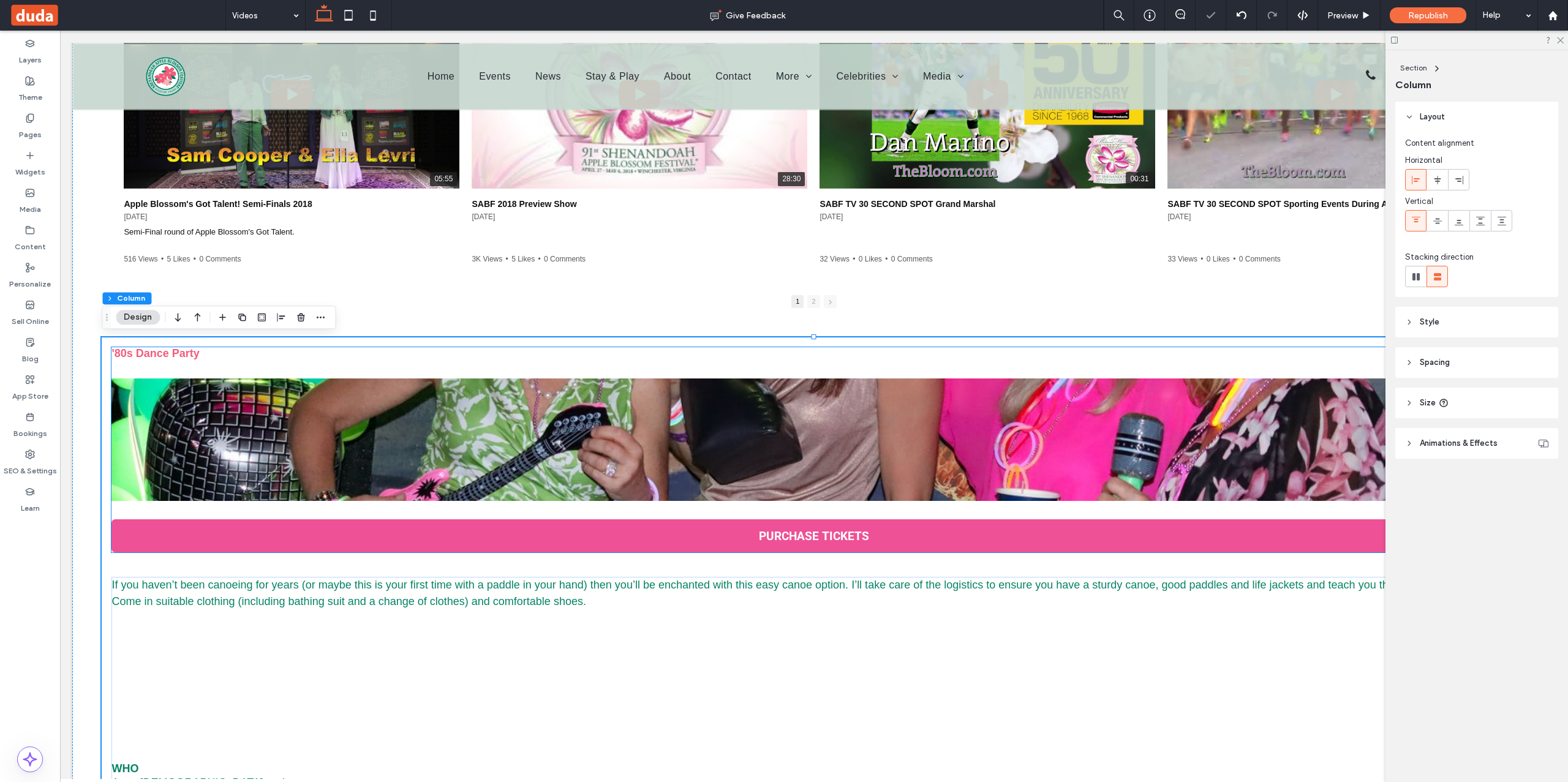
click at [288, 368] on div "'80s Dance Party PURCHASE TICKETS" at bounding box center [814, 450] width 1404 height 205
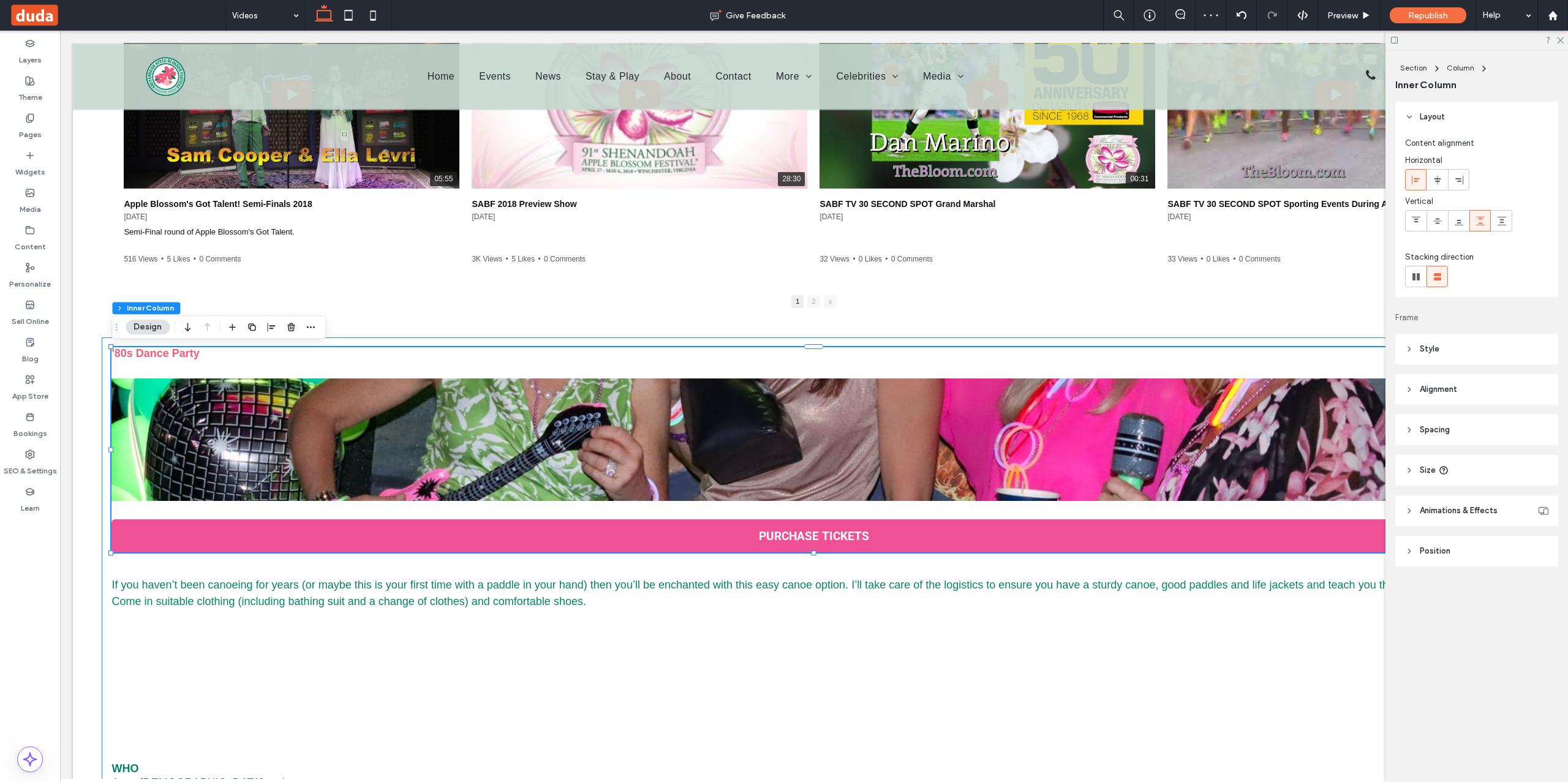
click at [343, 341] on div "'80s Dance Party PURCHASE TICKETS If you haven’t been canoeing for years (or ma…" at bounding box center [813, 640] width 1424 height 606
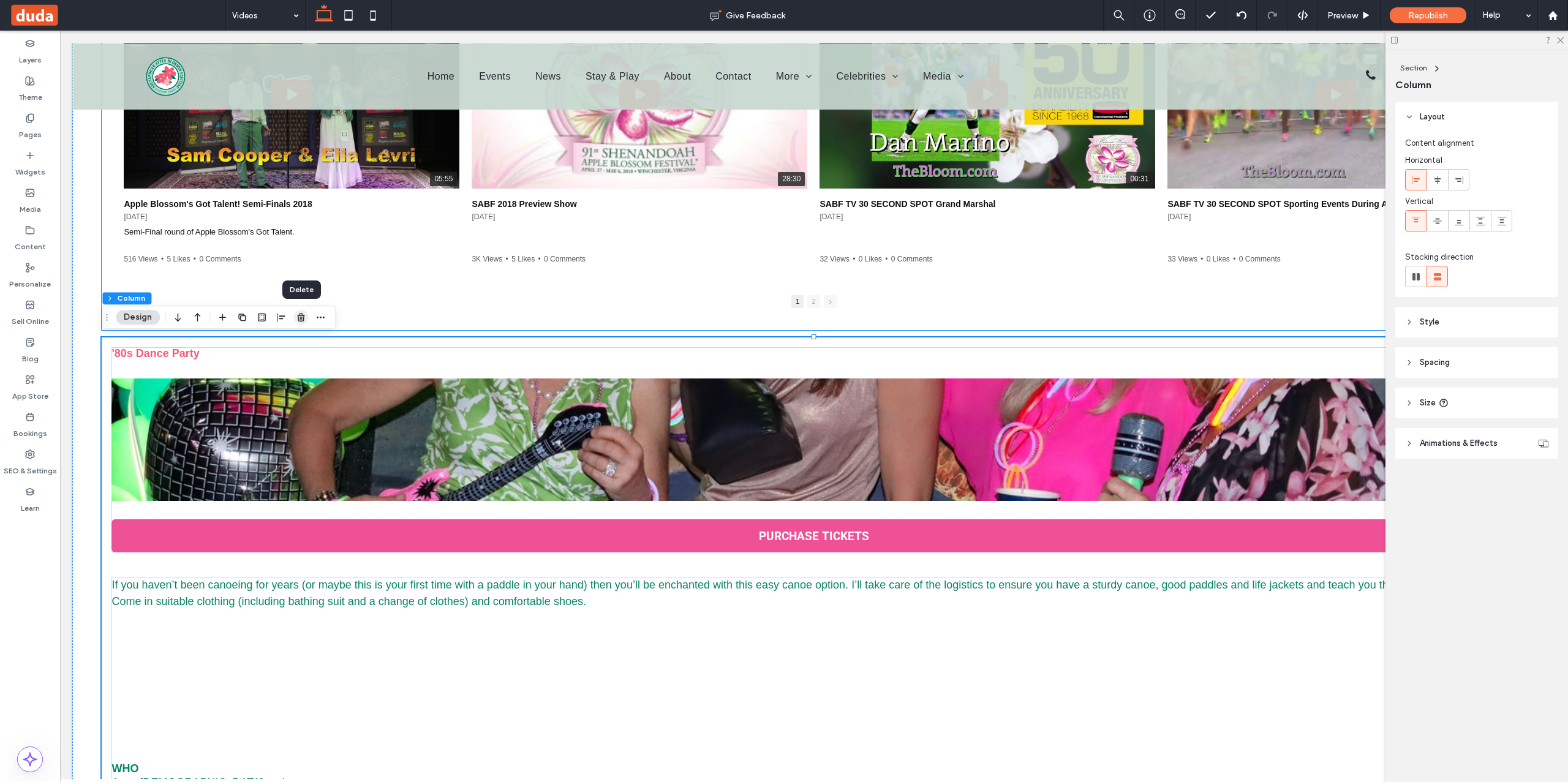
click at [300, 317] on icon "button" at bounding box center [300, 317] width 10 height 10
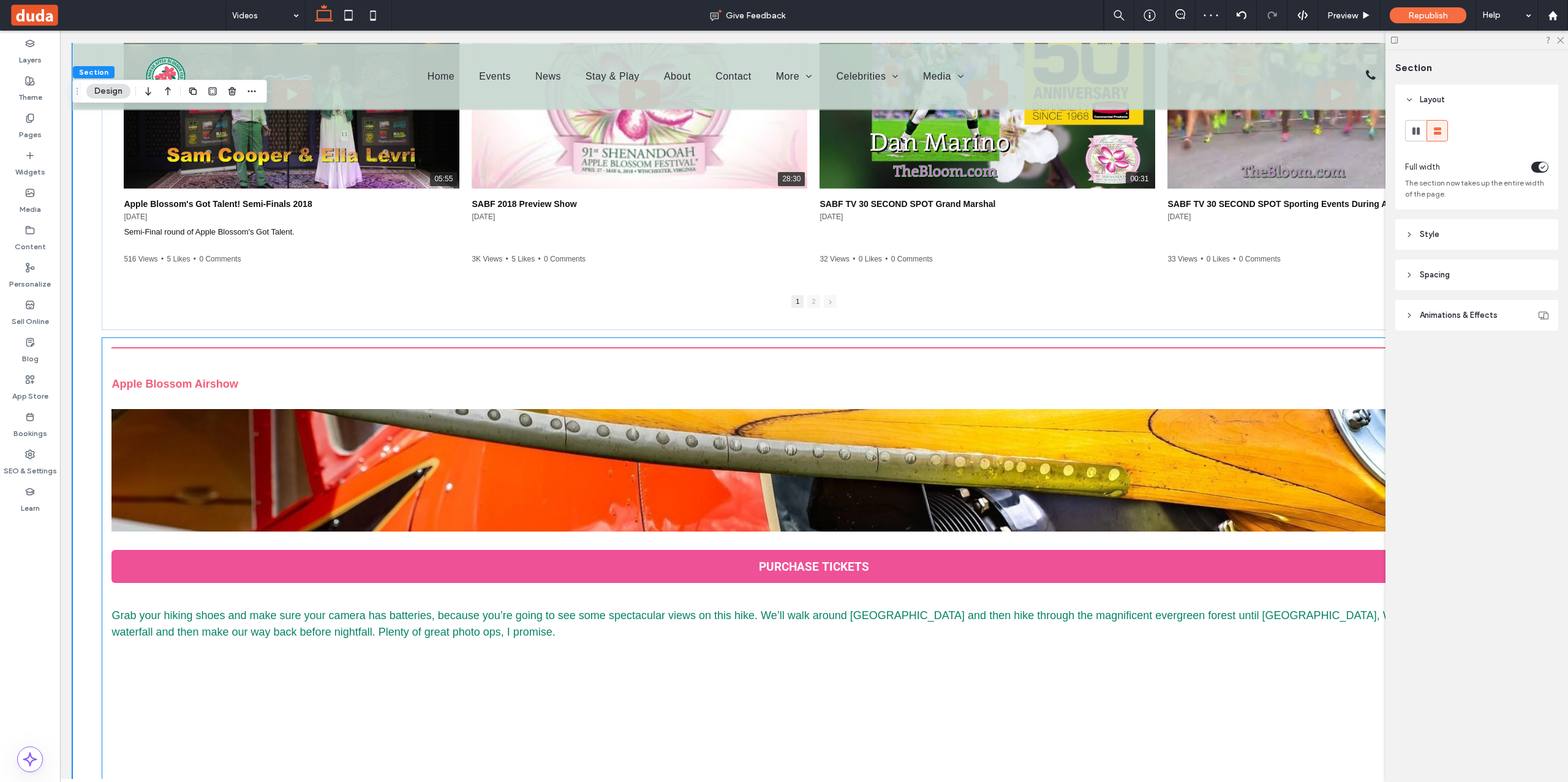
click at [306, 343] on div "Apple Blossom Airshow PURCHASE TICKETS Grab your hiking shoes and make sure you…" at bounding box center [813, 656] width 1424 height 636
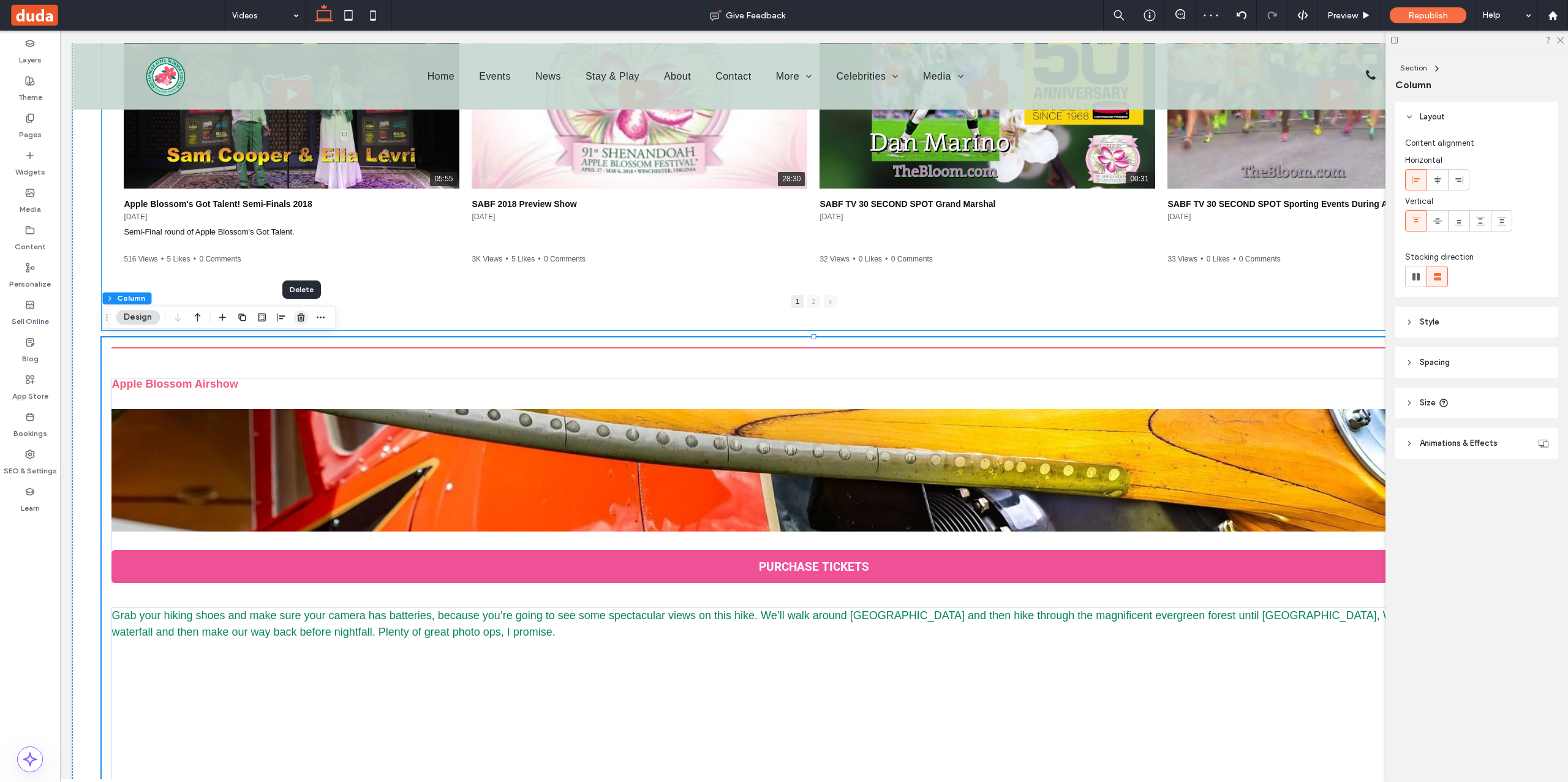
click at [300, 315] on use "button" at bounding box center [300, 318] width 7 height 8
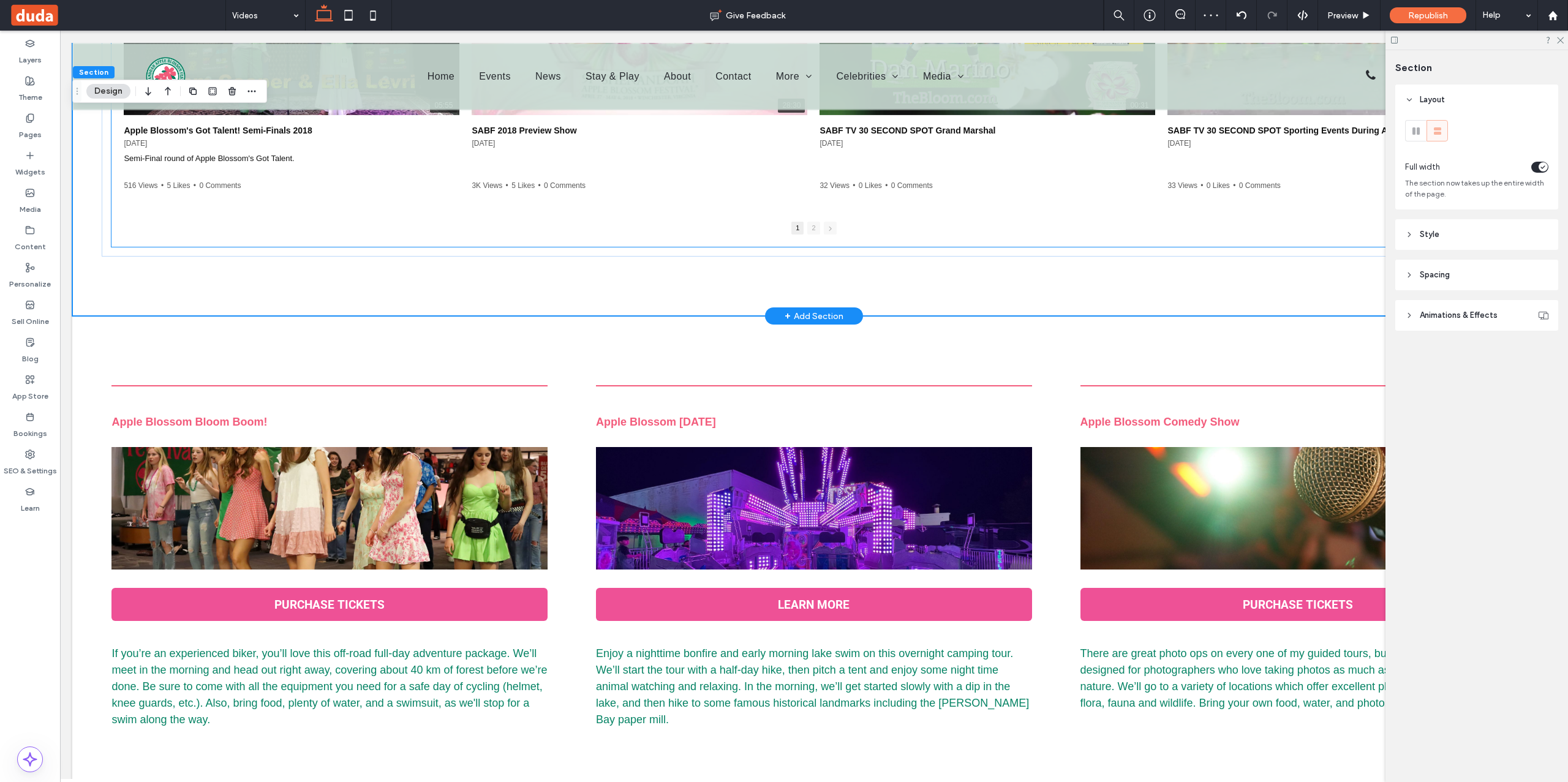
scroll to position [4118, 0]
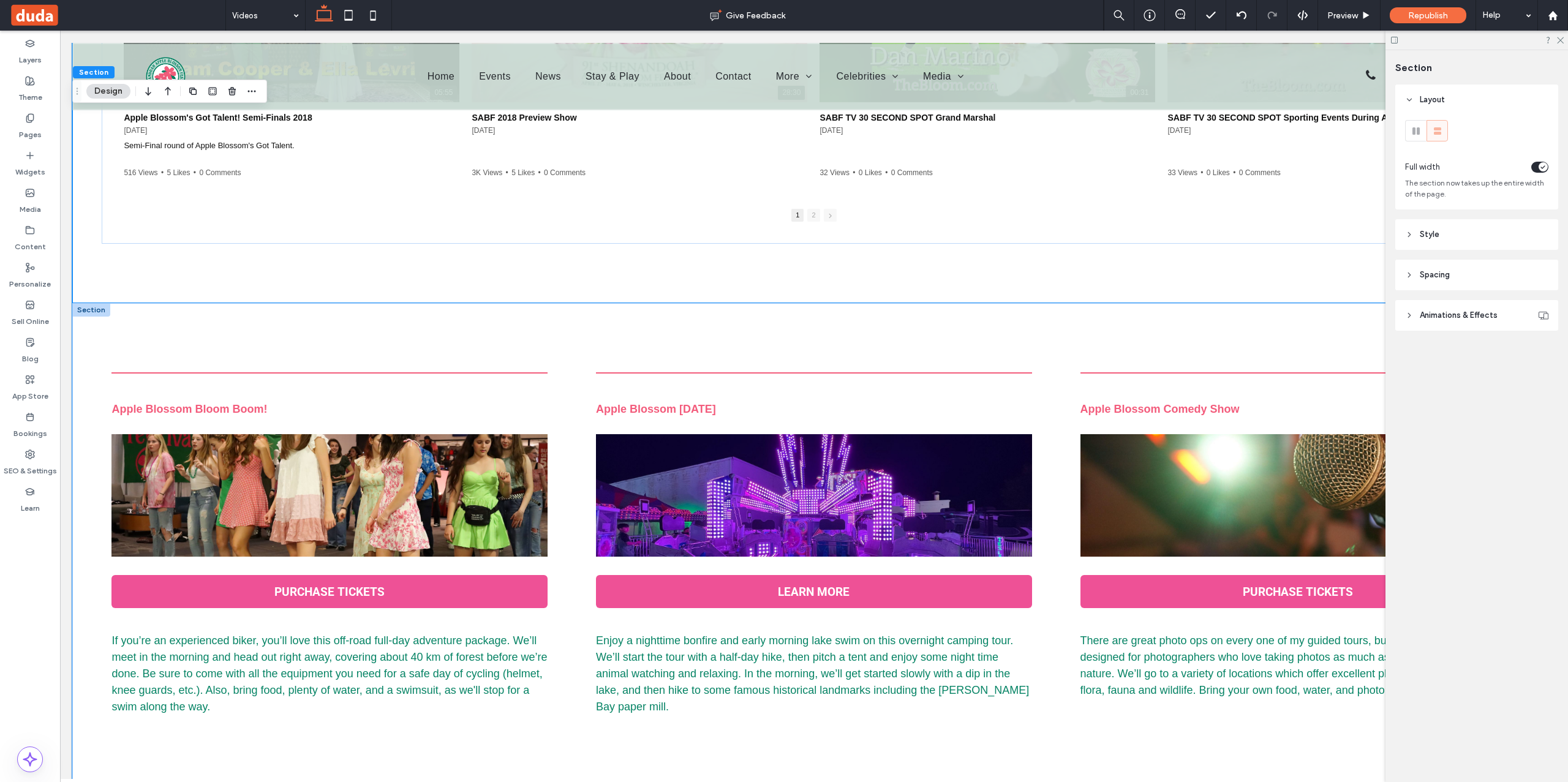
click at [315, 341] on div "Apple Blossom Comedy Show PURCHASE TICKETS There are great photo ops on every o…" at bounding box center [814, 680] width 1483 height 755
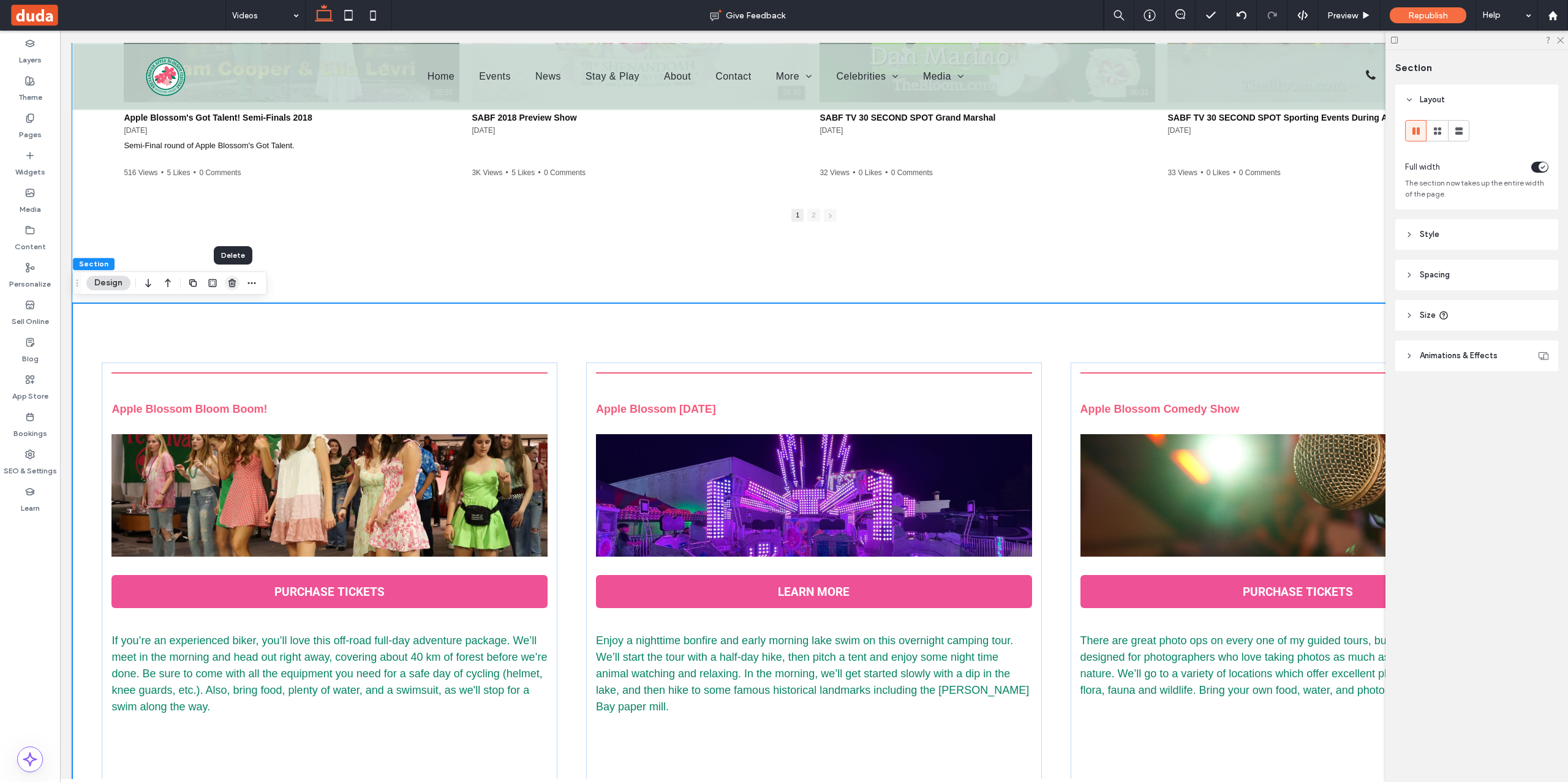
click at [233, 282] on icon "button" at bounding box center [232, 282] width 10 height 10
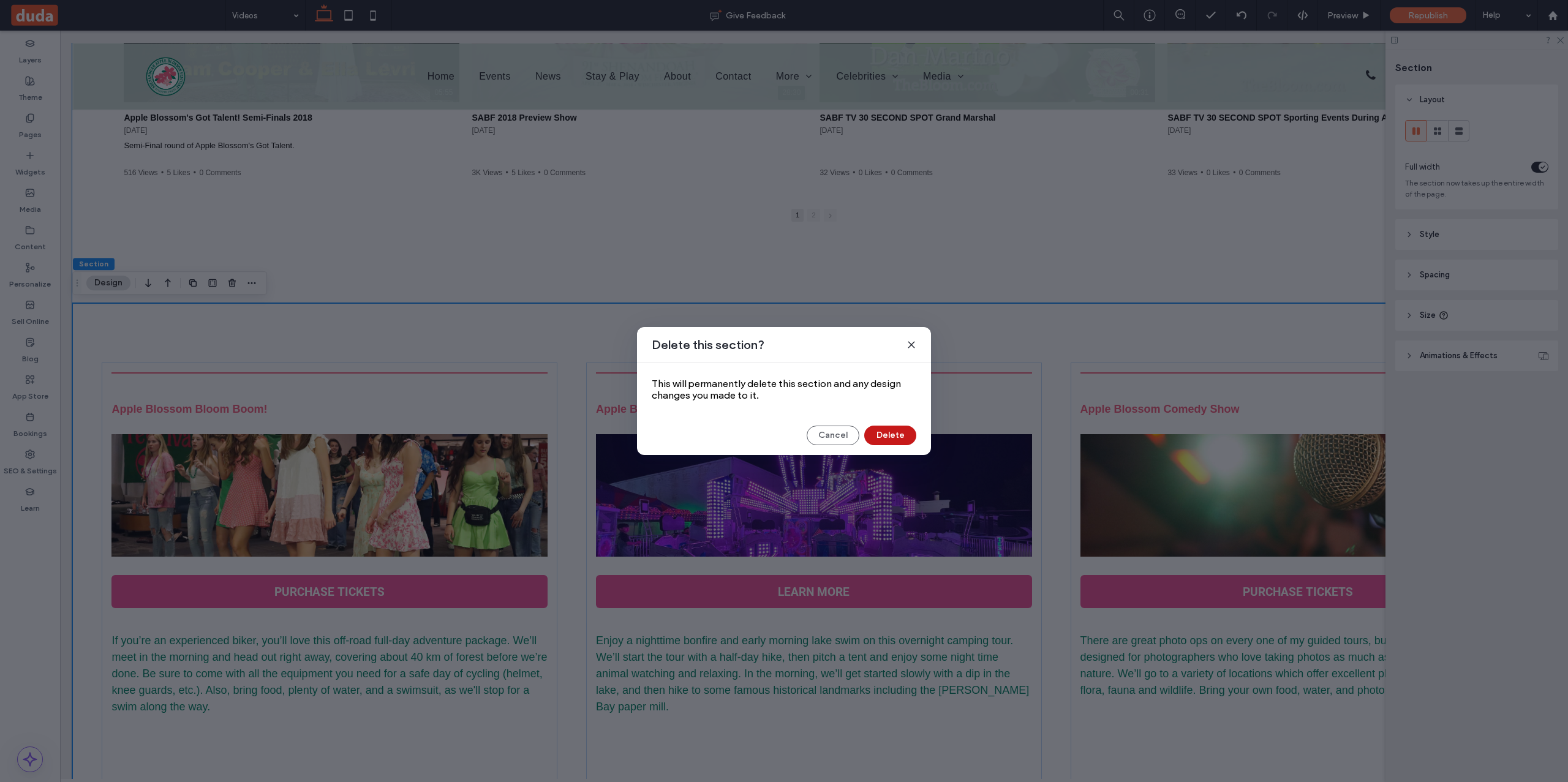
click at [881, 430] on button "Delete" at bounding box center [890, 435] width 52 height 20
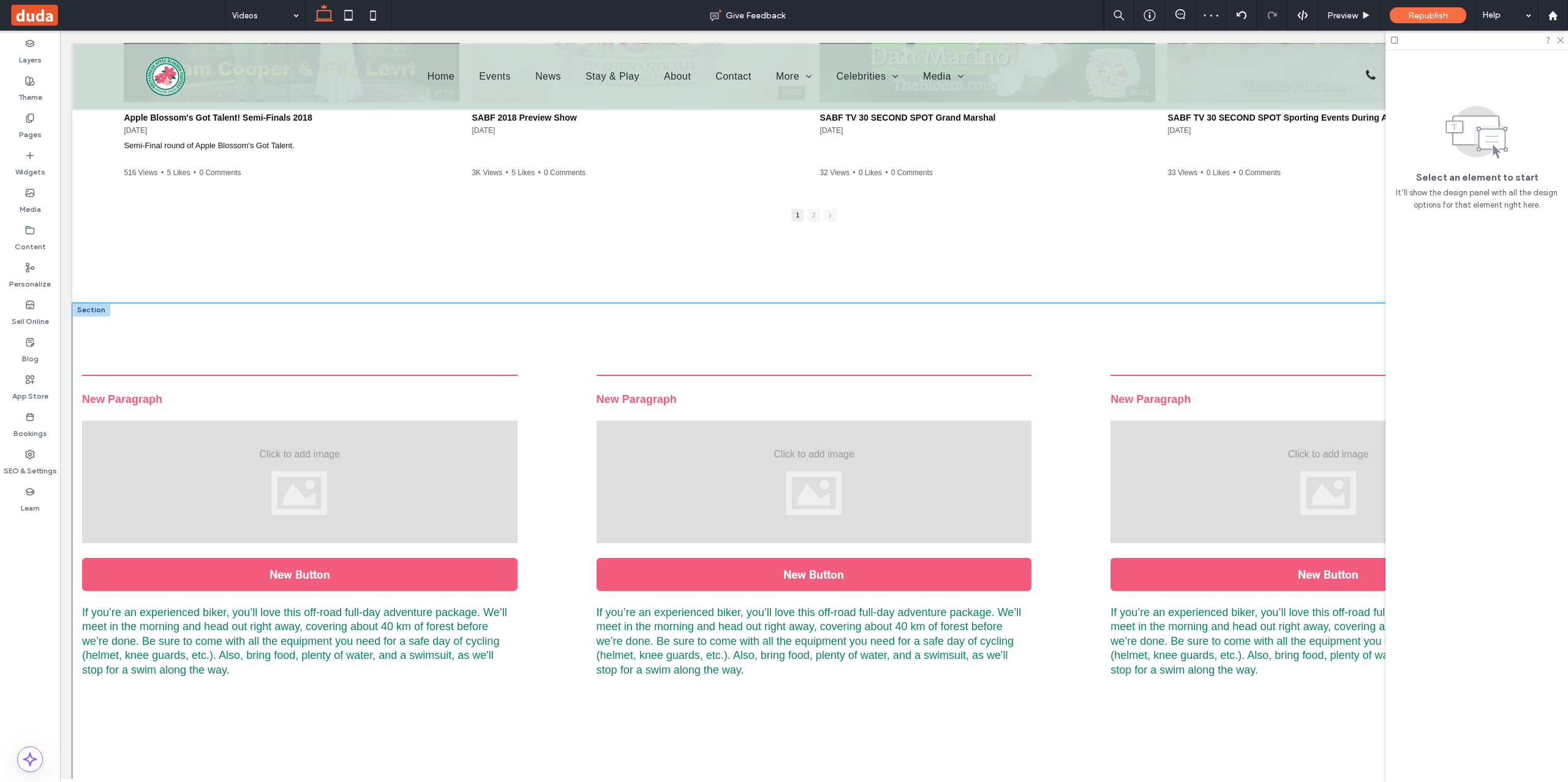
click at [397, 341] on div "New Paragraph New Button If you’re an experienced biker, you’ll love this off-r…" at bounding box center [814, 683] width 1483 height 760
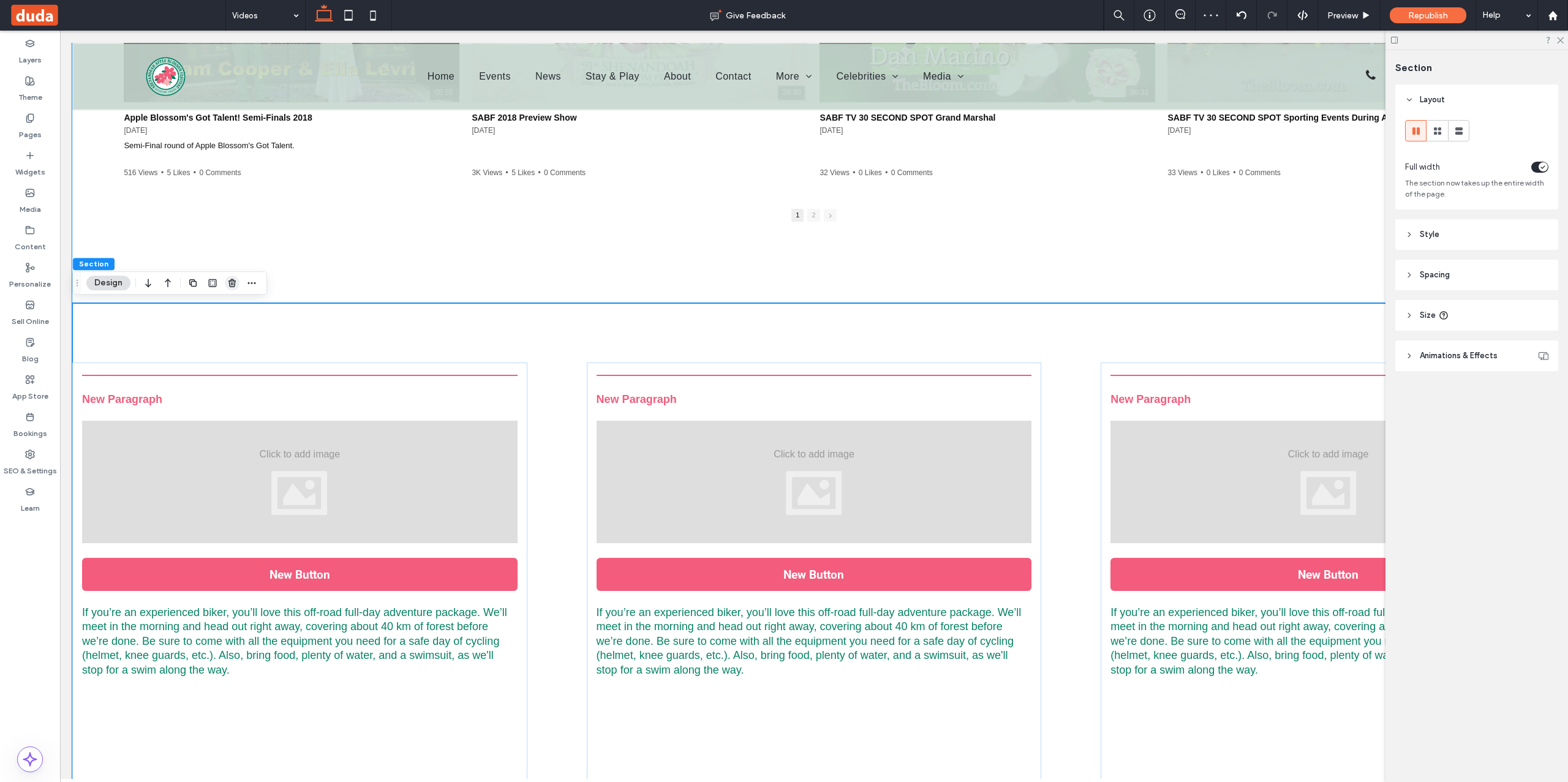
click at [231, 282] on icon "button" at bounding box center [232, 282] width 10 height 10
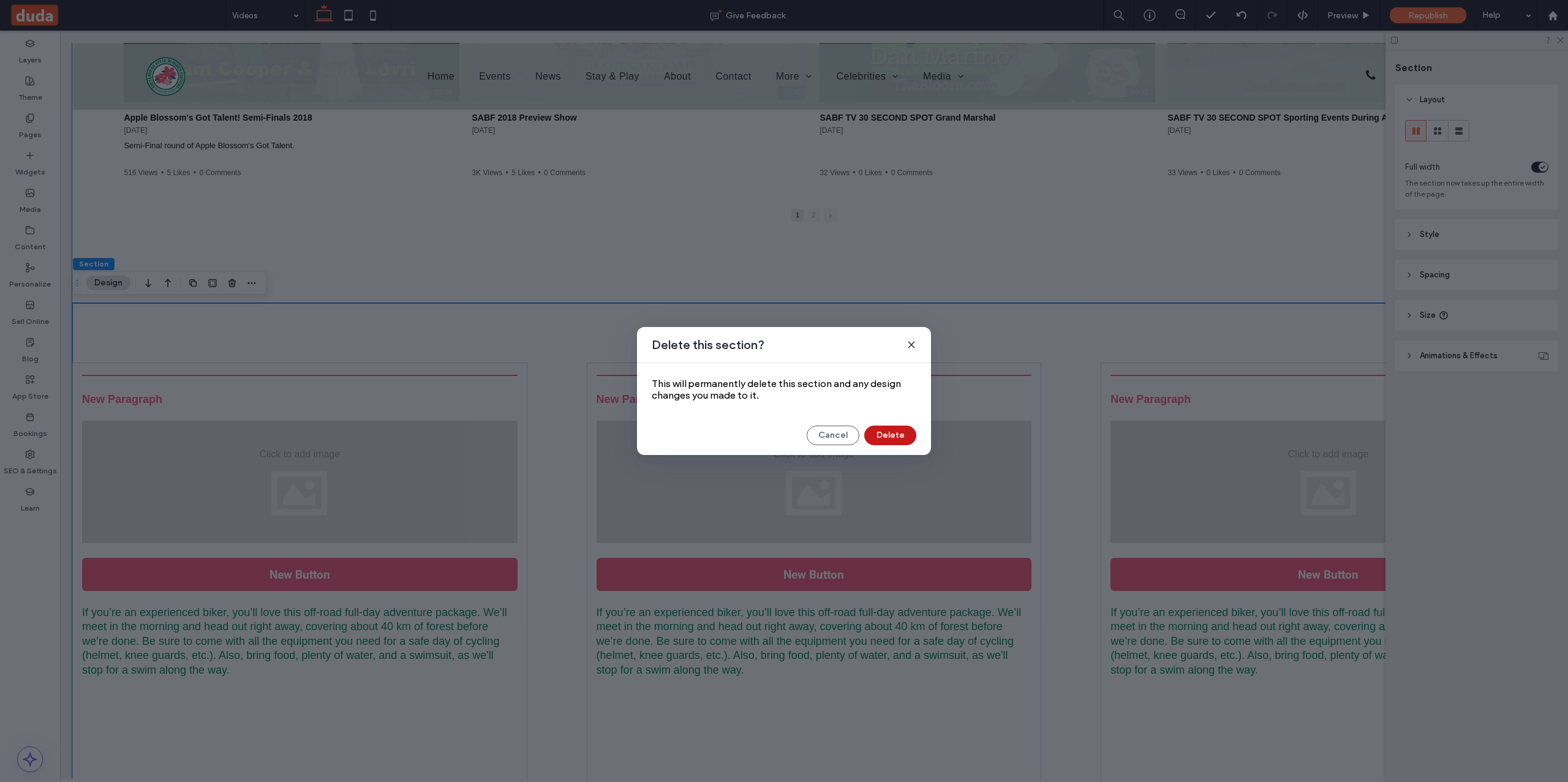
click at [888, 432] on button "Delete" at bounding box center [890, 435] width 52 height 20
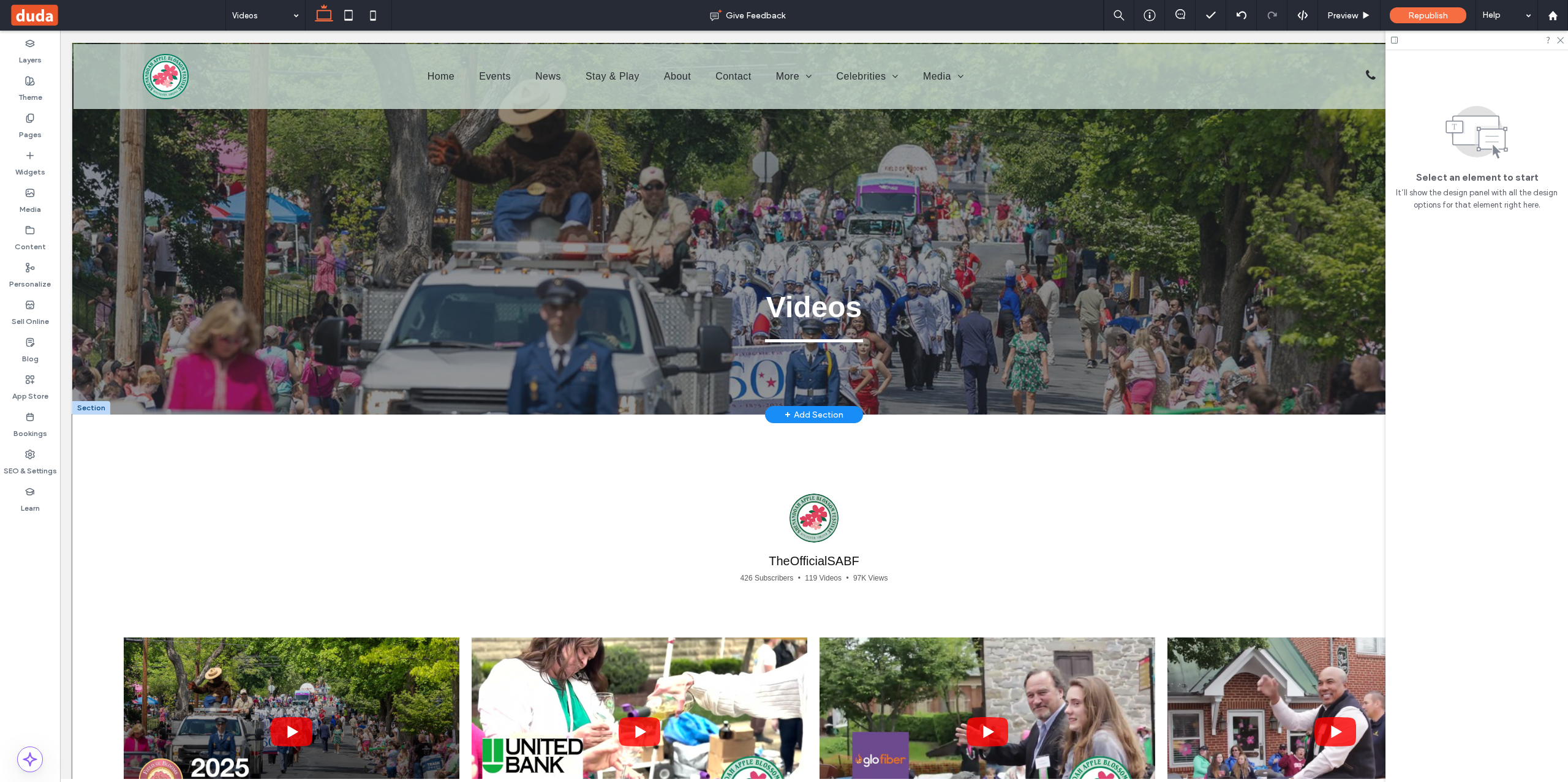
scroll to position [0, 0]
click at [1436, 15] on span "Republish" at bounding box center [1428, 15] width 40 height 10
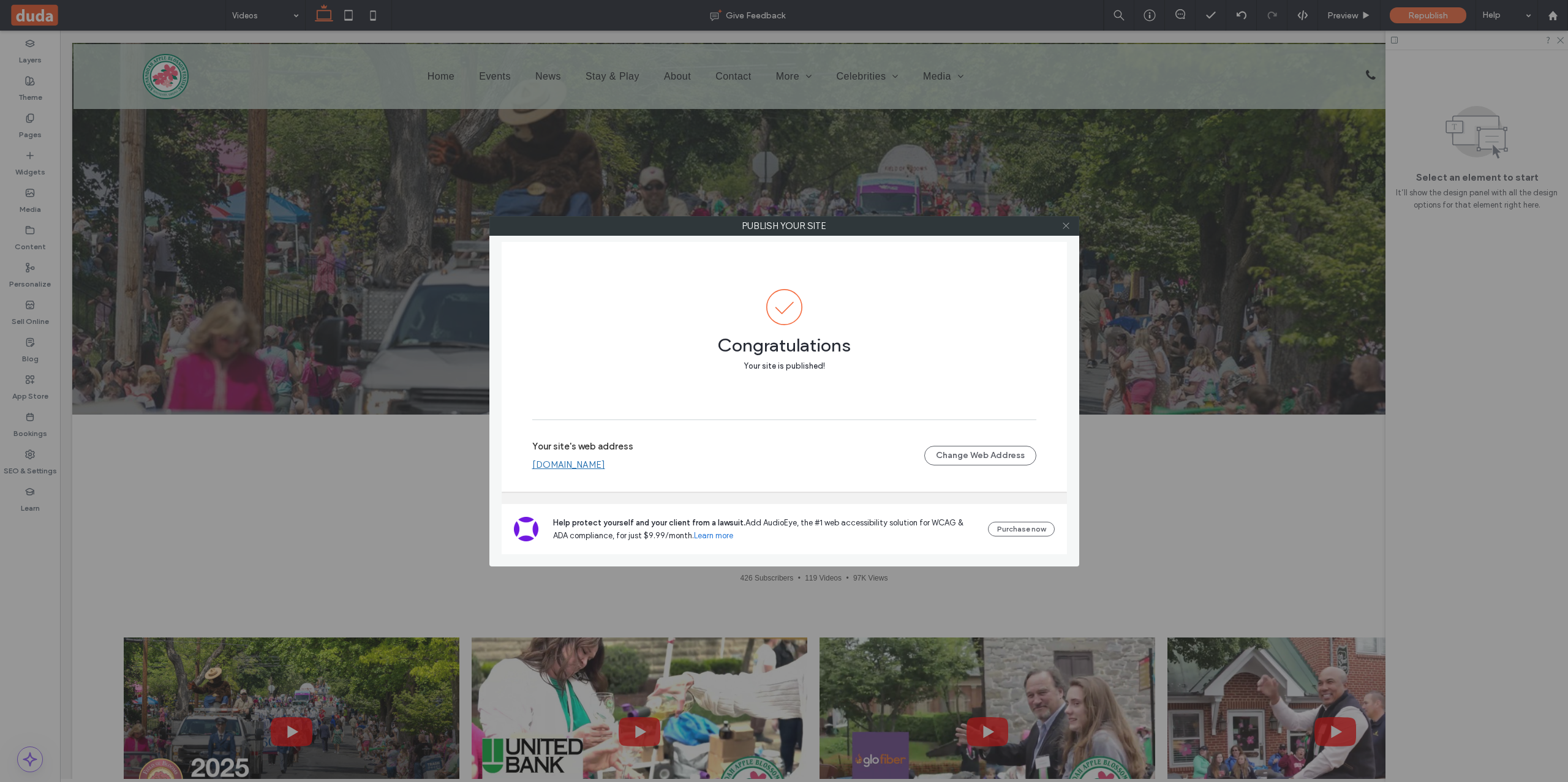
click at [1067, 225] on icon at bounding box center [1066, 225] width 9 height 9
